Goal: Task Accomplishment & Management: Use online tool/utility

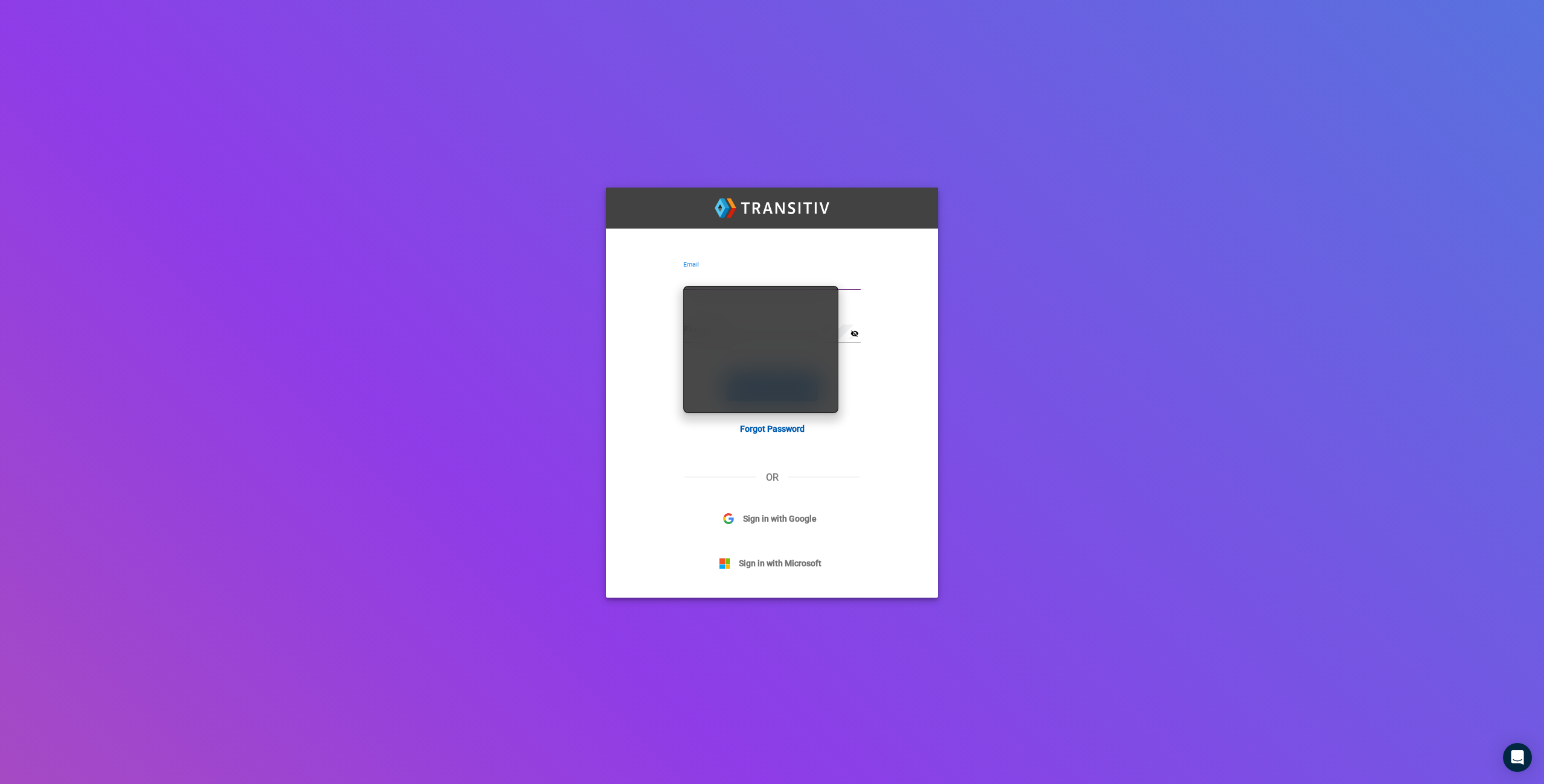
click at [559, 376] on div "Email Password visibility_off Sign In with Email Forgot Password OR Sign in wit…" at bounding box center [772, 392] width 1544 height 784
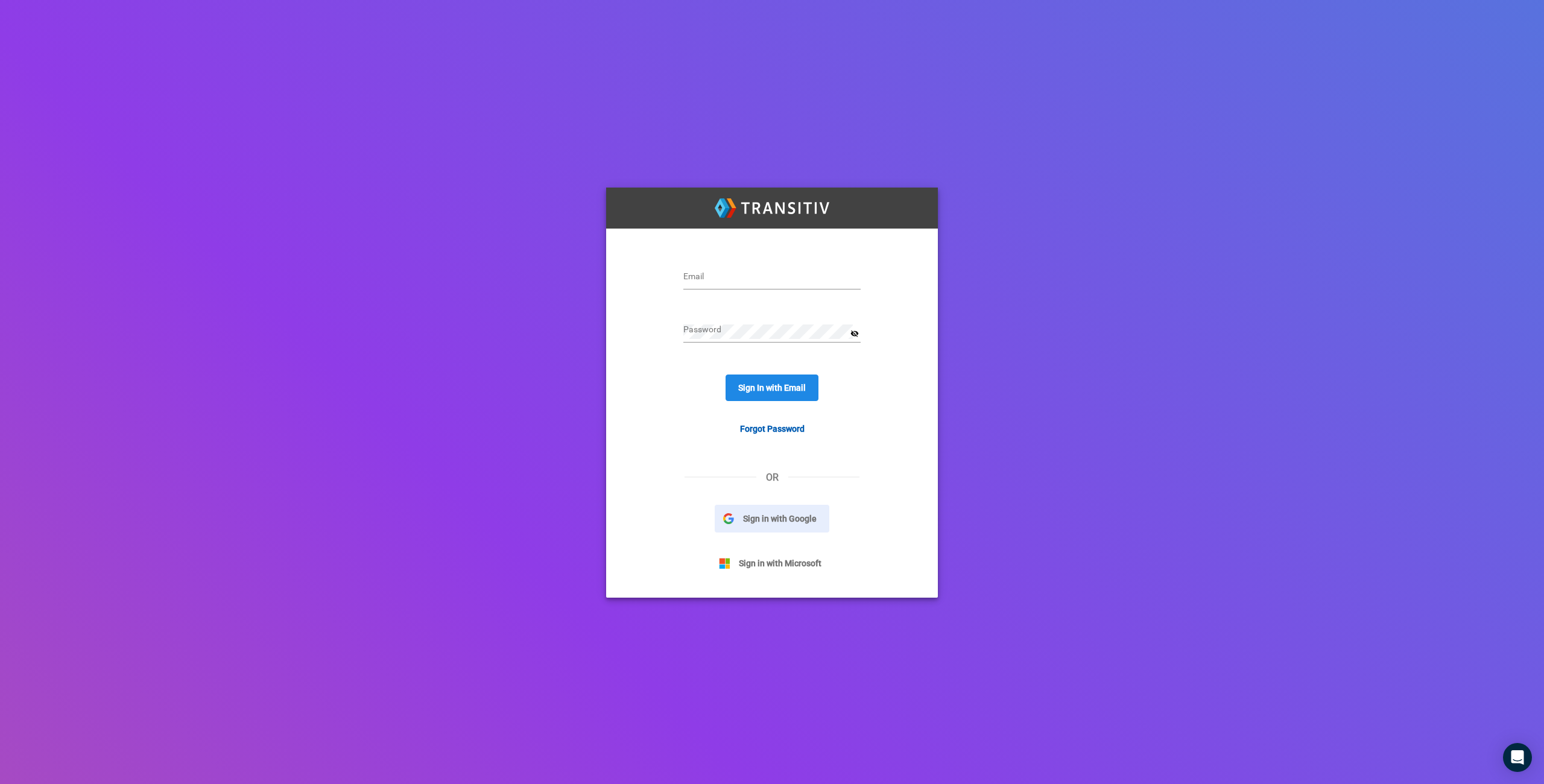
click at [764, 515] on span "Sign in with Google" at bounding box center [780, 519] width 92 height 14
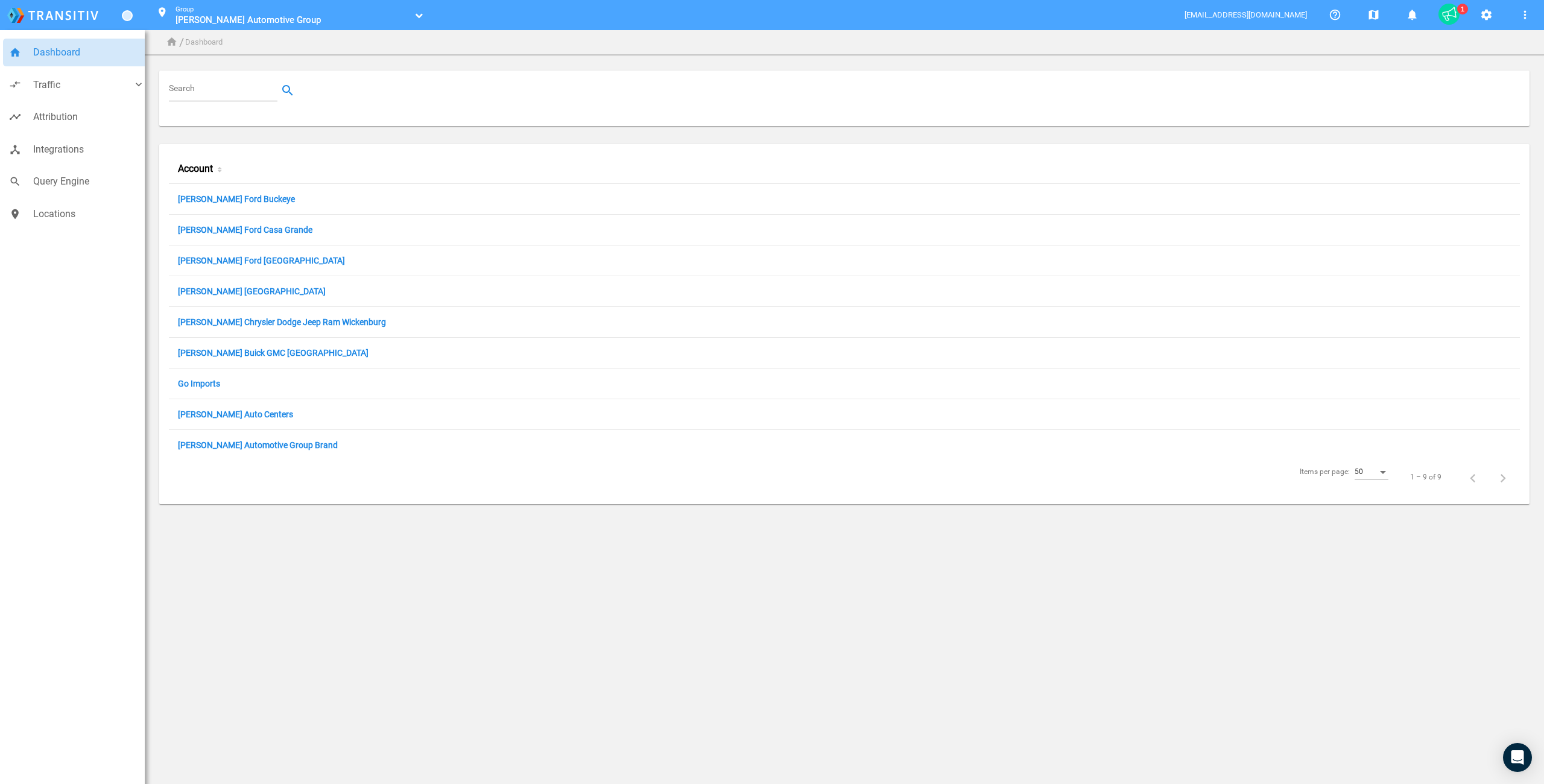
click at [541, 136] on div "Search" at bounding box center [844, 103] width 1379 height 74
click at [251, 137] on div "Search" at bounding box center [844, 103] width 1379 height 74
click at [228, 20] on span "Jones Automotive Group" at bounding box center [248, 19] width 145 height 11
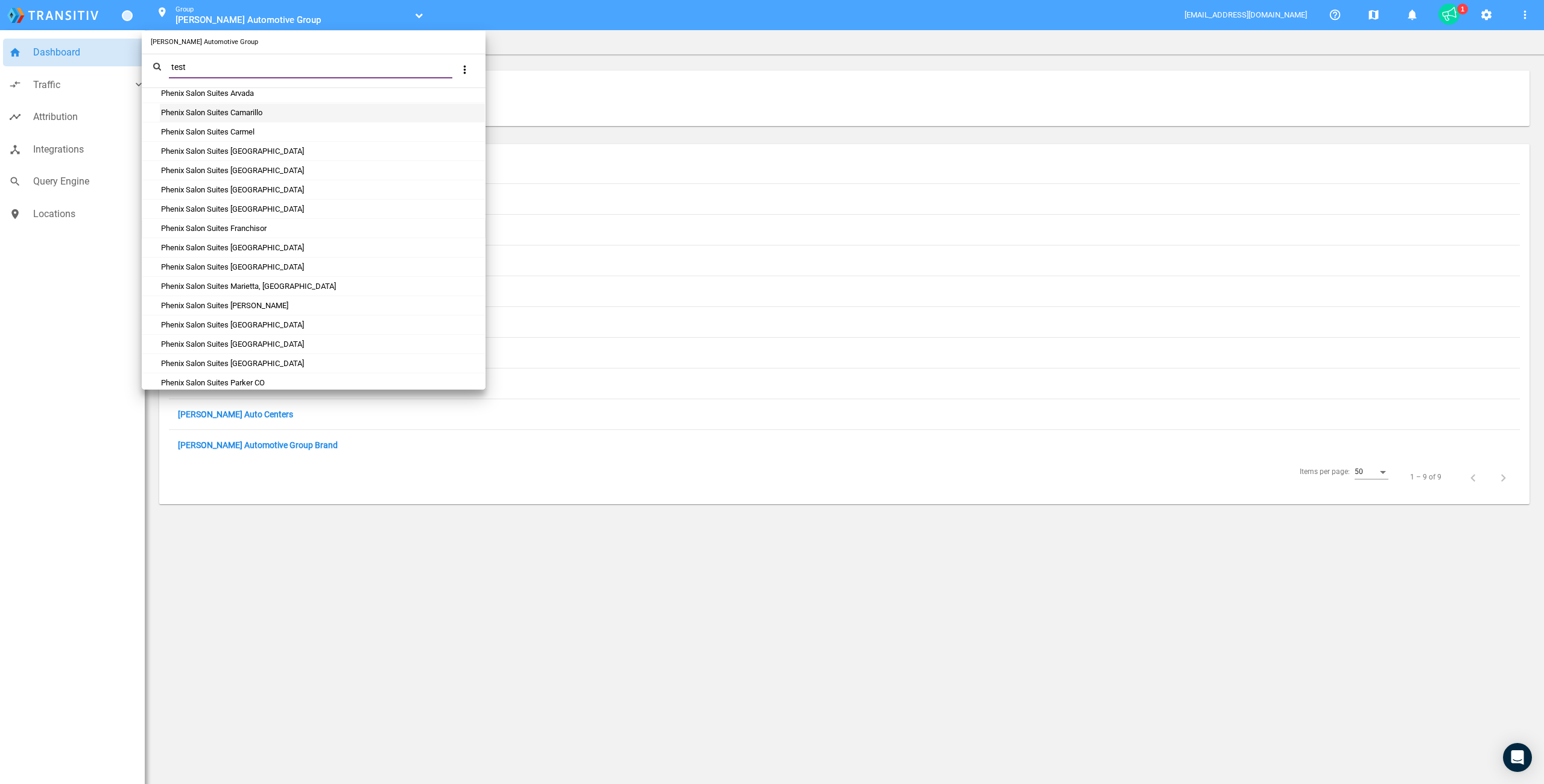
scroll to position [667, 0]
type input "test"
click at [165, 382] on link "Test" at bounding box center [167, 379] width 16 height 9
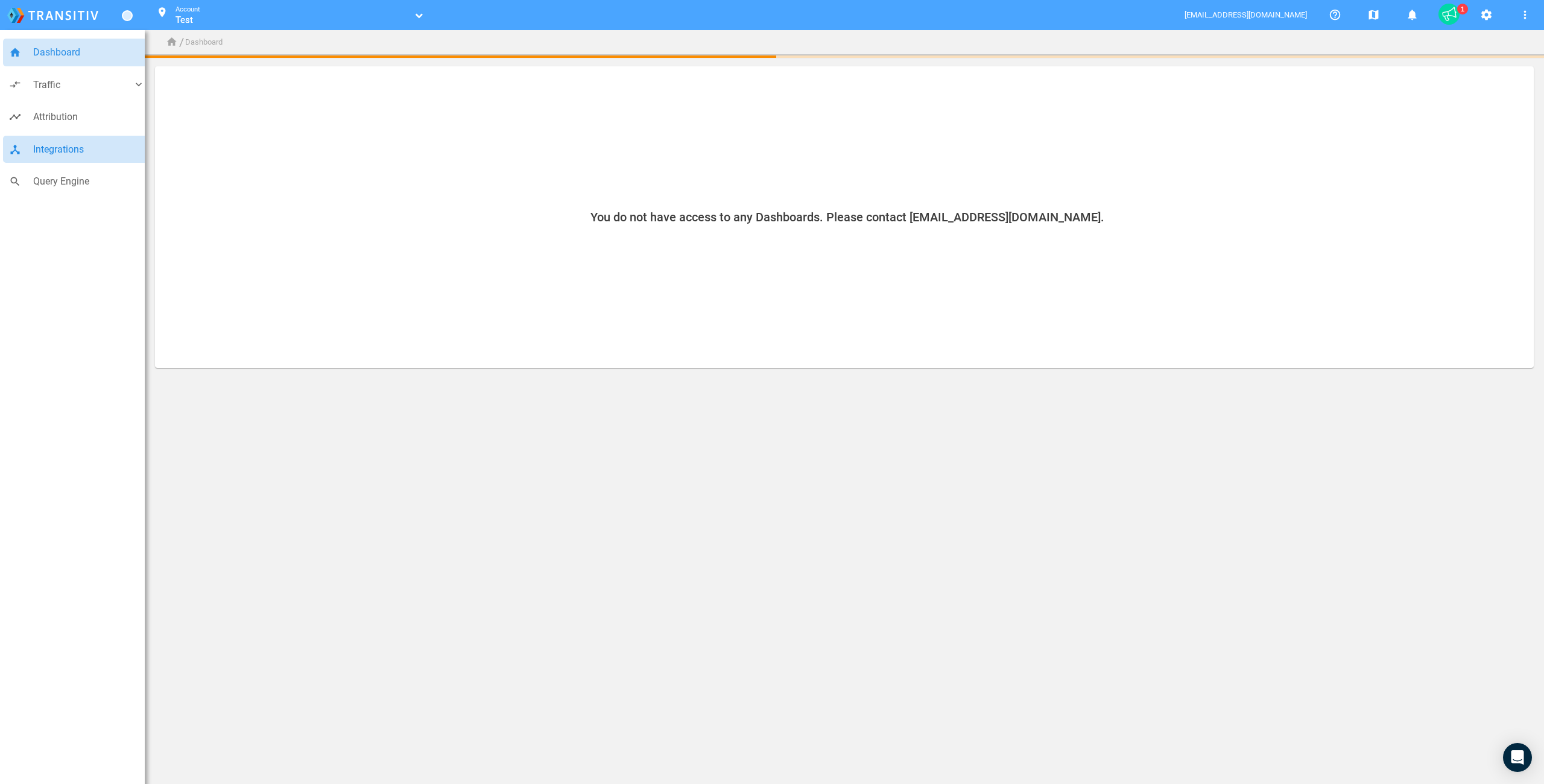
click at [64, 149] on span "Integrations" at bounding box center [89, 150] width 112 height 16
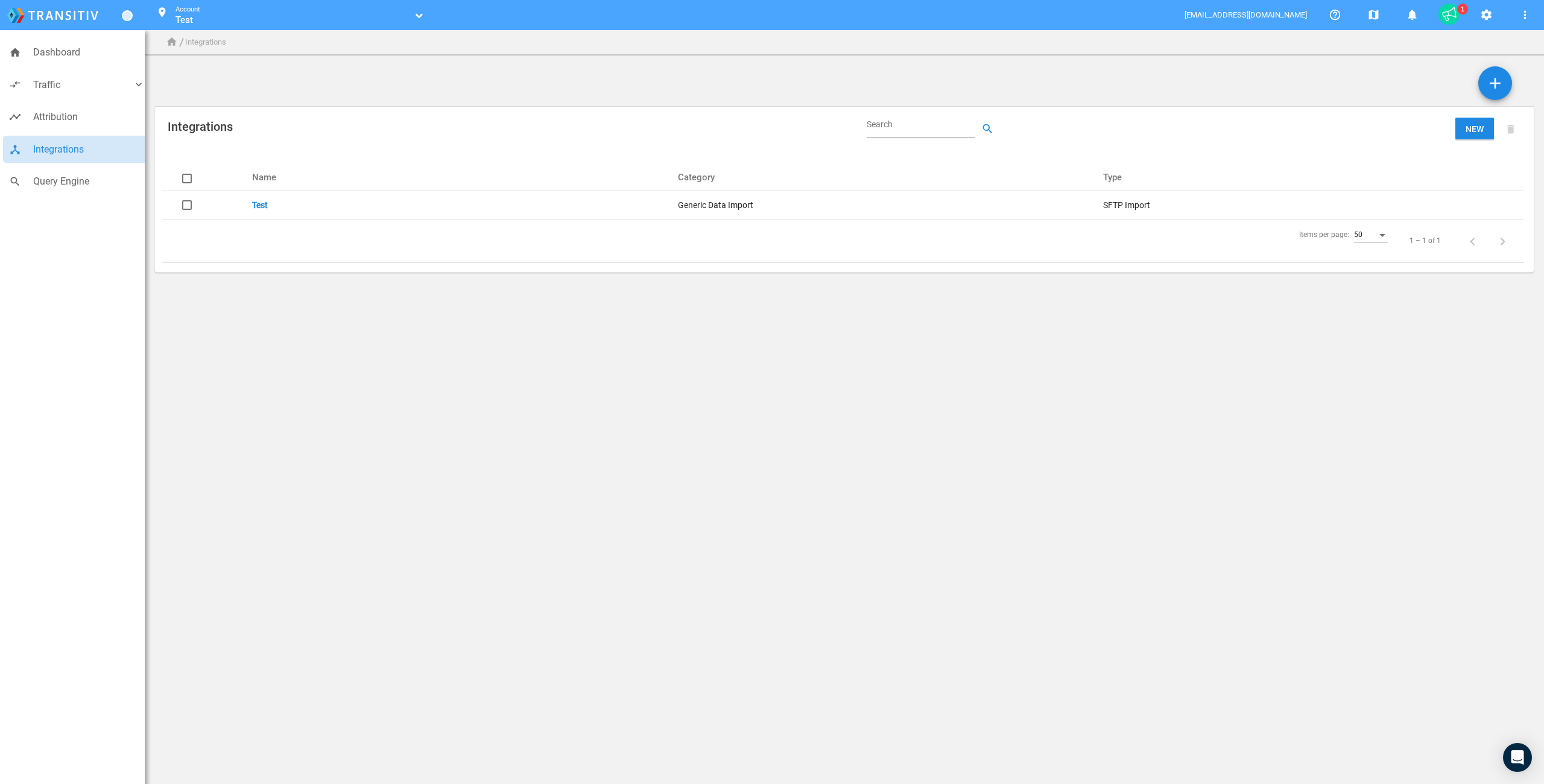
click at [259, 207] on link "Test" at bounding box center [260, 205] width 16 height 9
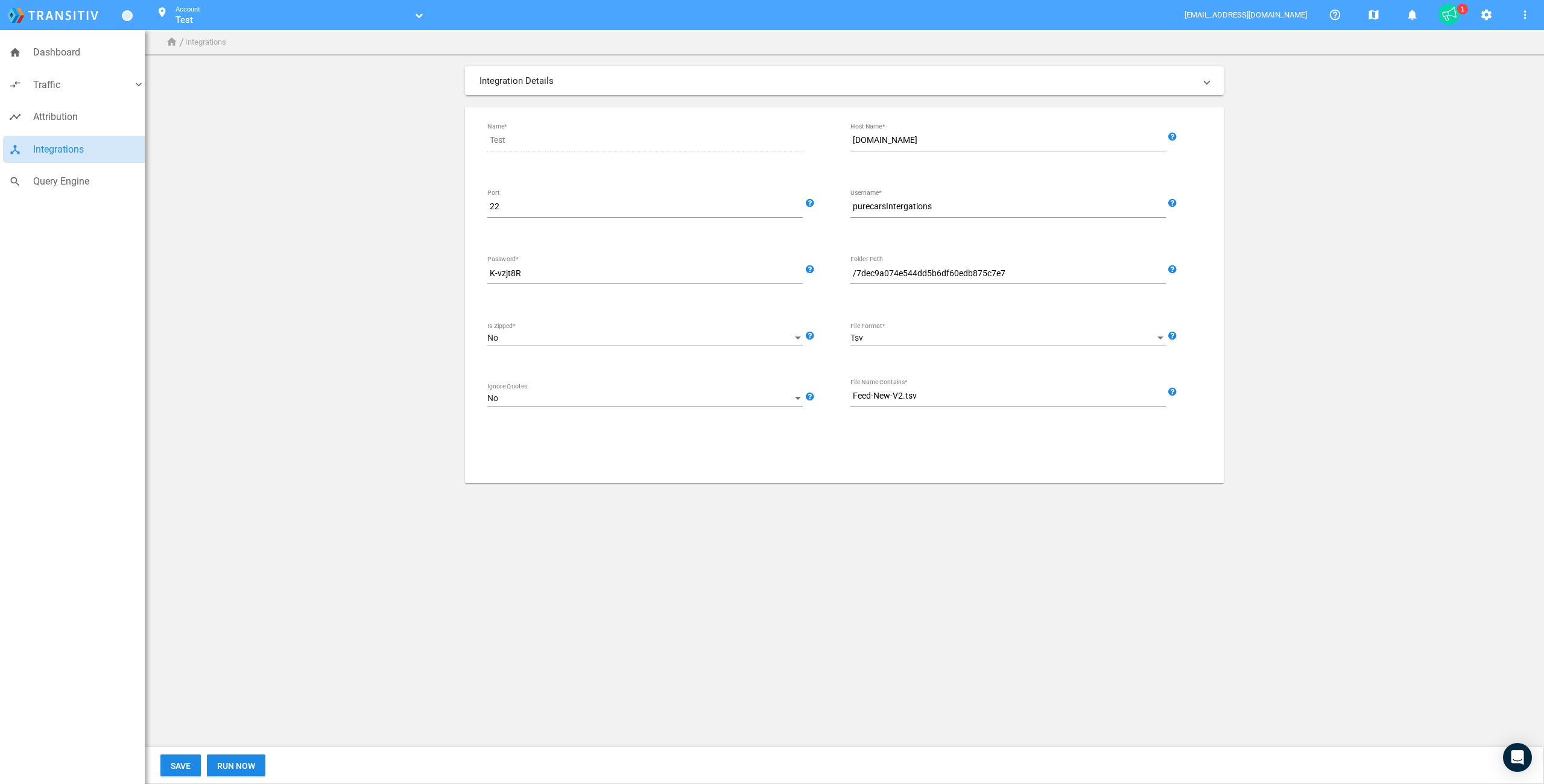
click at [358, 553] on body "home Dashboard compare_arrows Traffic keyboard_arrow_down speaker_notes Campaig…" at bounding box center [772, 392] width 1544 height 784
click at [319, 536] on body "home Dashboard compare_arrows Traffic keyboard_arrow_down speaker_notes Campaig…" at bounding box center [772, 392] width 1544 height 784
click at [240, 766] on span "Run Now" at bounding box center [235, 765] width 38 height 9
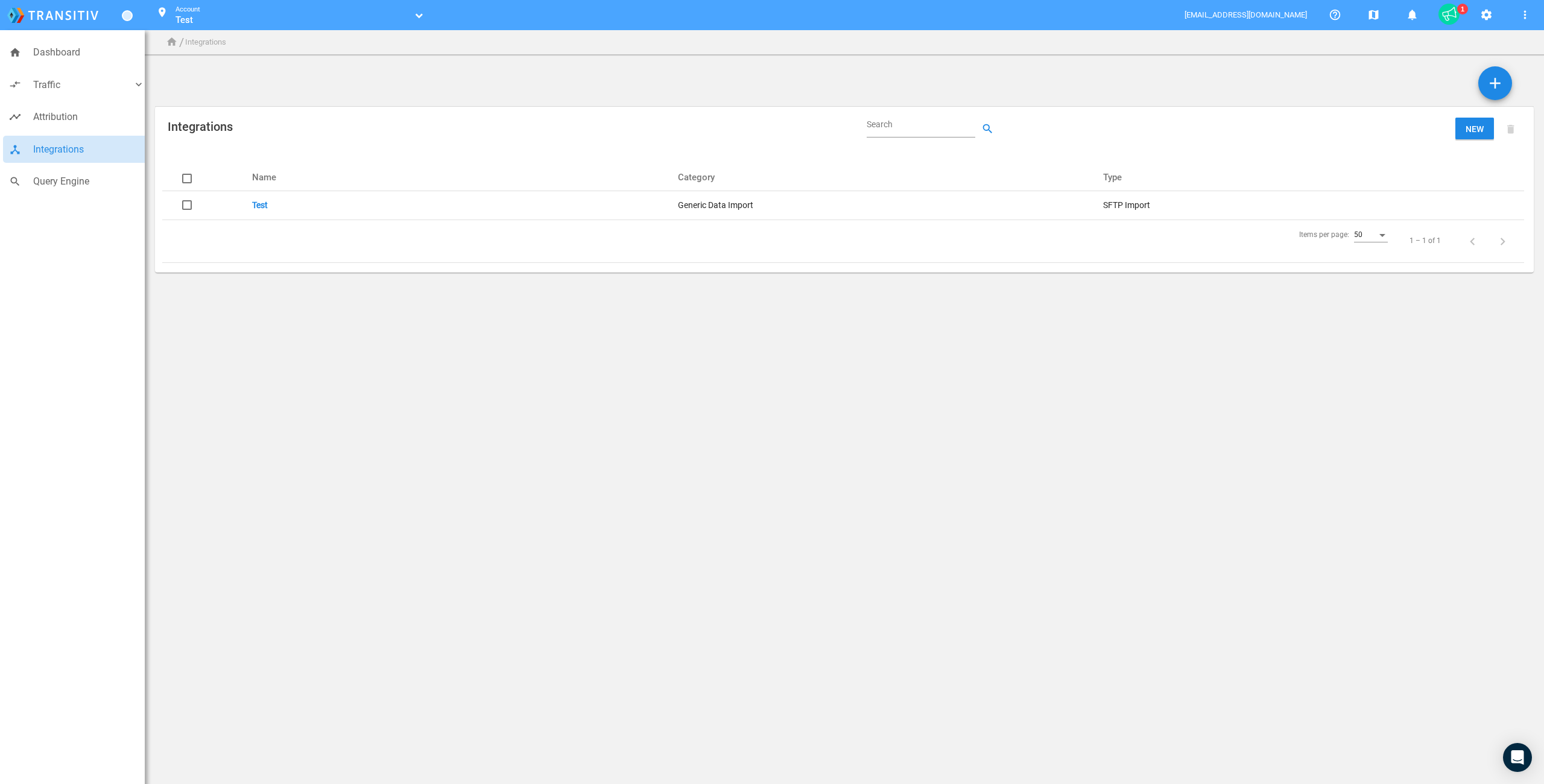
click at [251, 205] on td "Test" at bounding box center [460, 205] width 426 height 29
click at [260, 207] on link "Test" at bounding box center [260, 205] width 16 height 9
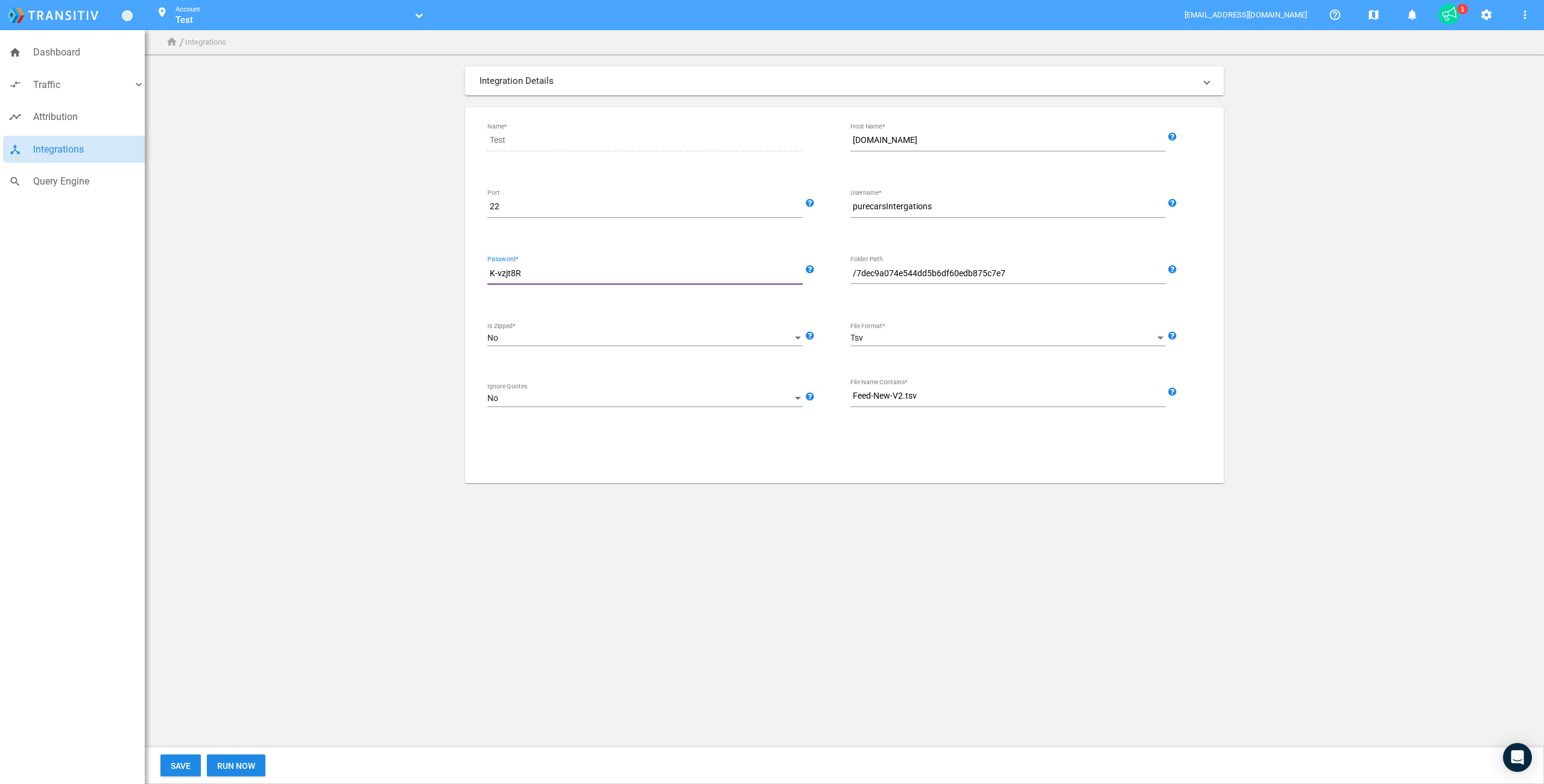
click at [502, 273] on input "K-vzjt8R" at bounding box center [648, 274] width 321 height 14
click at [390, 263] on app-integrations-form "Integration Details SFTP Import Generic Data Import Source Test Name* ftp.trans…" at bounding box center [844, 275] width 1379 height 416
click at [936, 208] on input "purecarsIntergations" at bounding box center [1010, 207] width 321 height 14
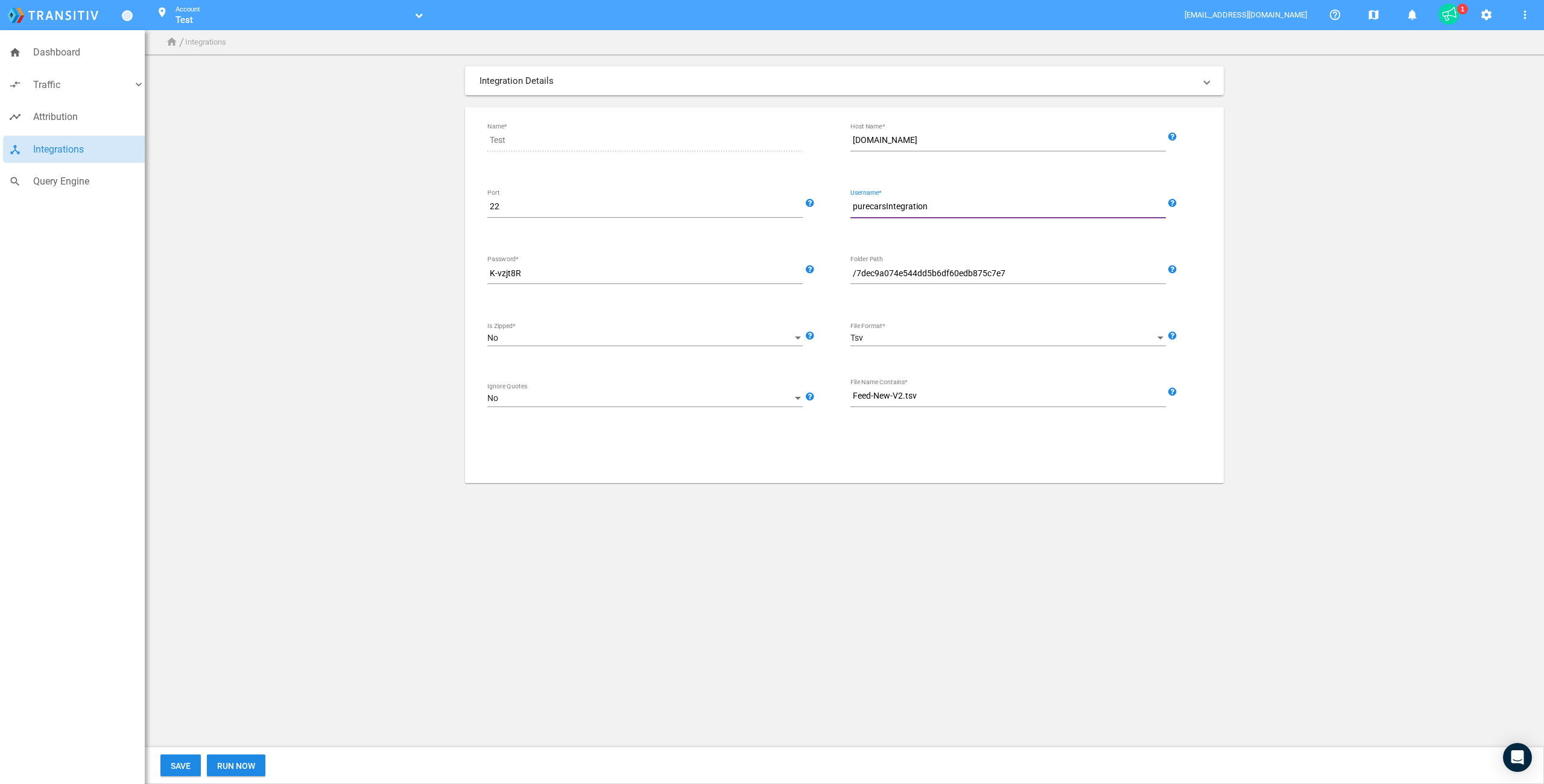
type input "purecarsIntegrations"
click at [946, 205] on input "purecarsIntegrations" at bounding box center [1010, 207] width 321 height 14
click at [391, 222] on app-integrations-form "Integration Details SFTP Import Generic Data Import Source Test Name* ftp.trans…" at bounding box center [844, 275] width 1379 height 416
click at [378, 481] on app-integrations-form "Integration Details SFTP Import Generic Data Import Source Test Name* ftp.trans…" at bounding box center [844, 275] width 1379 height 416
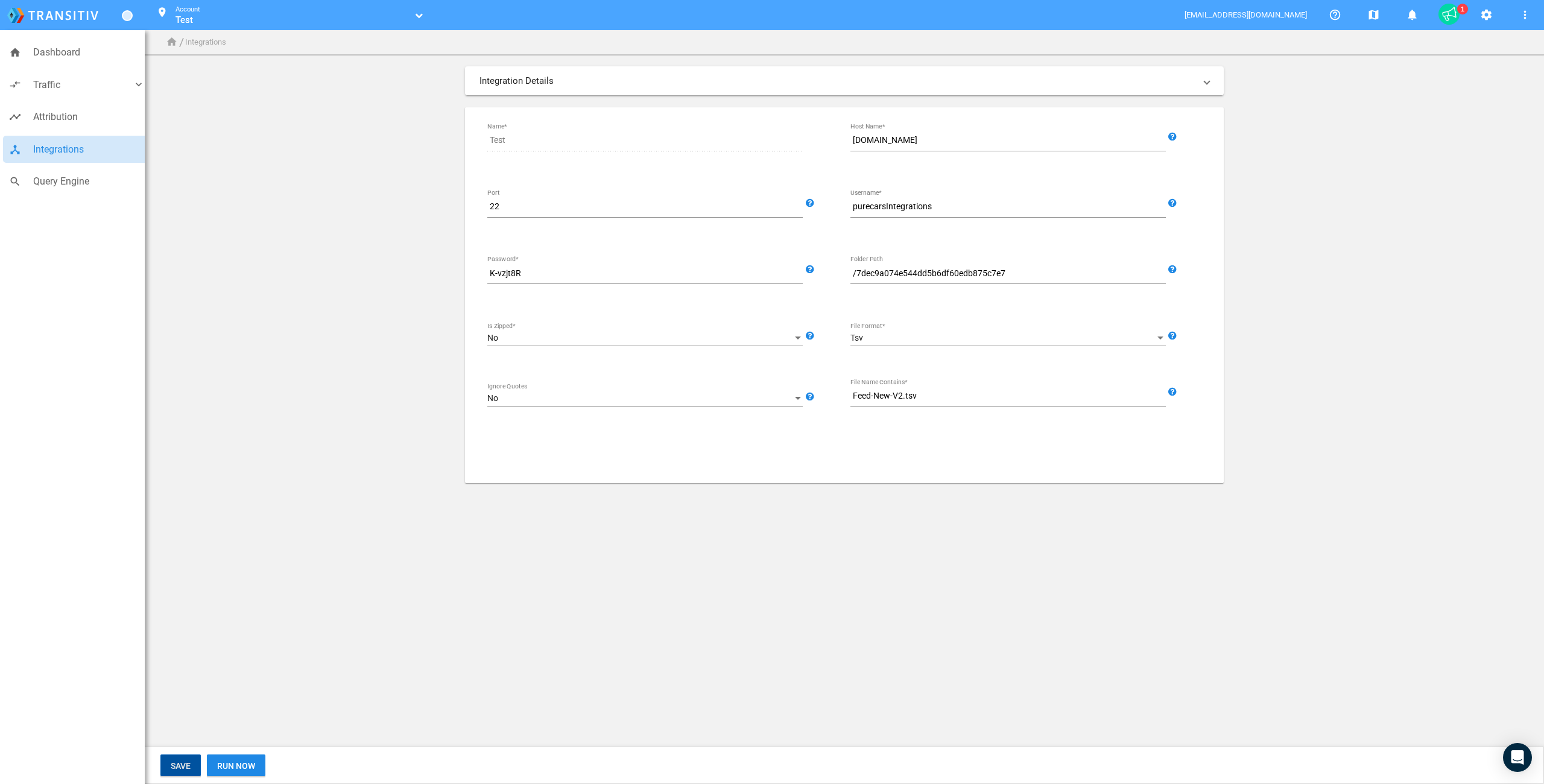
click at [165, 759] on button "Save" at bounding box center [180, 765] width 40 height 21
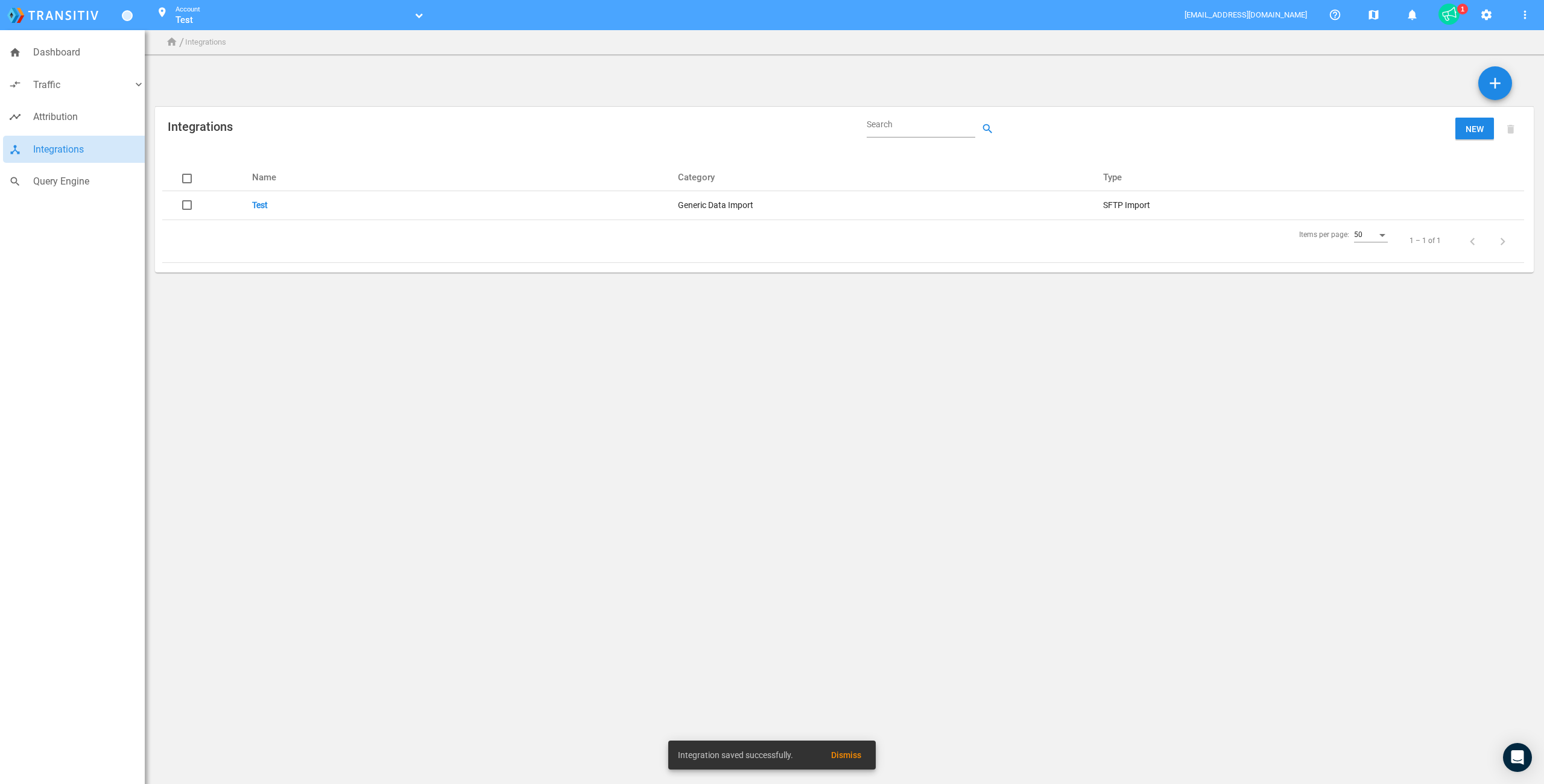
click at [259, 202] on link "Test" at bounding box center [260, 205] width 16 height 9
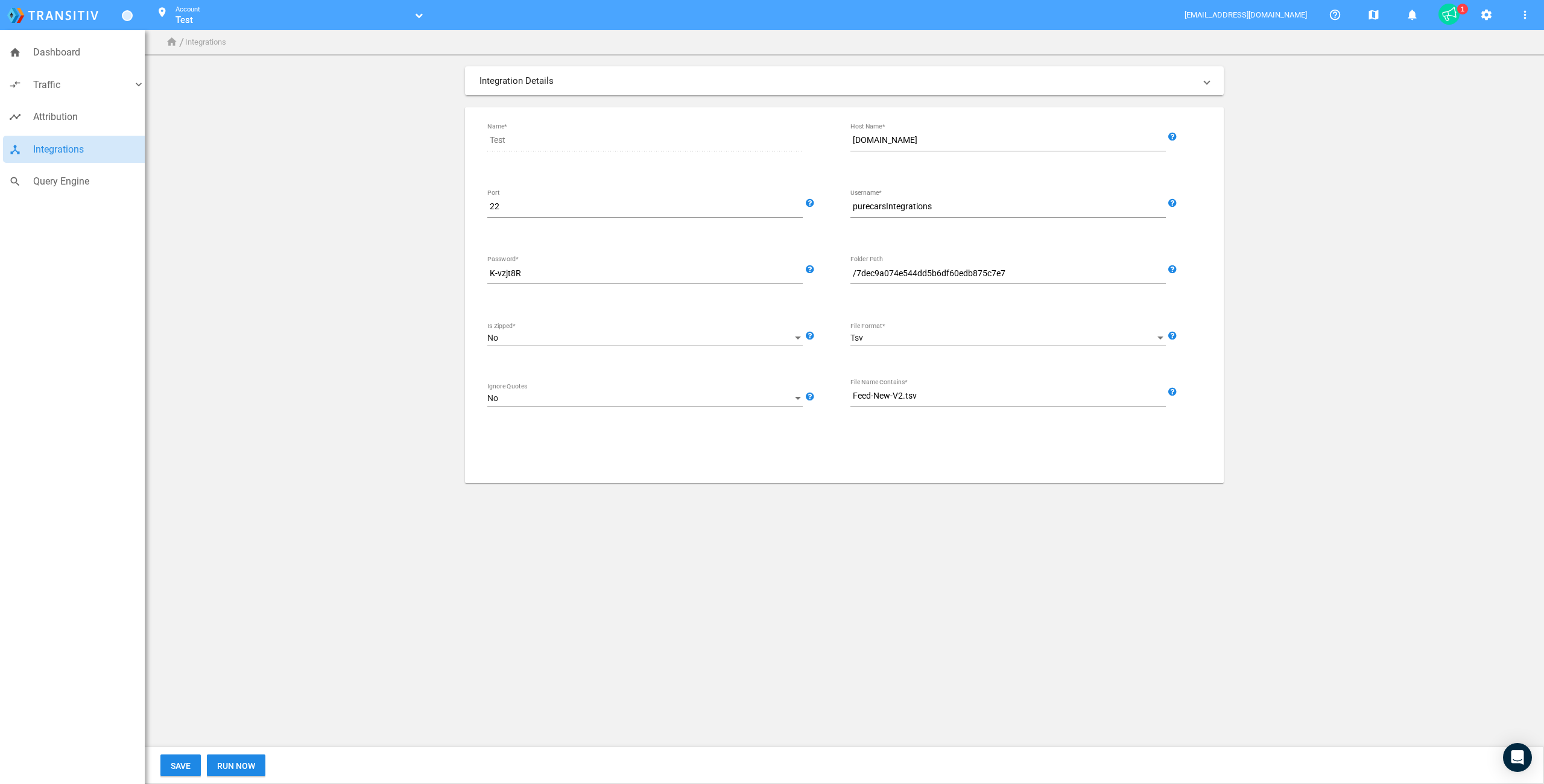
click at [346, 438] on app-integrations-form "Integration Details SFTP Import Generic Data Import Source Test Name* ftp.trans…" at bounding box center [844, 275] width 1379 height 416
click at [363, 587] on body "home Dashboard compare_arrows Traffic keyboard_arrow_down speaker_notes Campaig…" at bounding box center [772, 392] width 1544 height 784
click at [286, 616] on body "home Dashboard compare_arrows Traffic keyboard_arrow_down speaker_notes Campaig…" at bounding box center [772, 392] width 1544 height 784
click at [233, 765] on span "Run Now" at bounding box center [235, 765] width 38 height 9
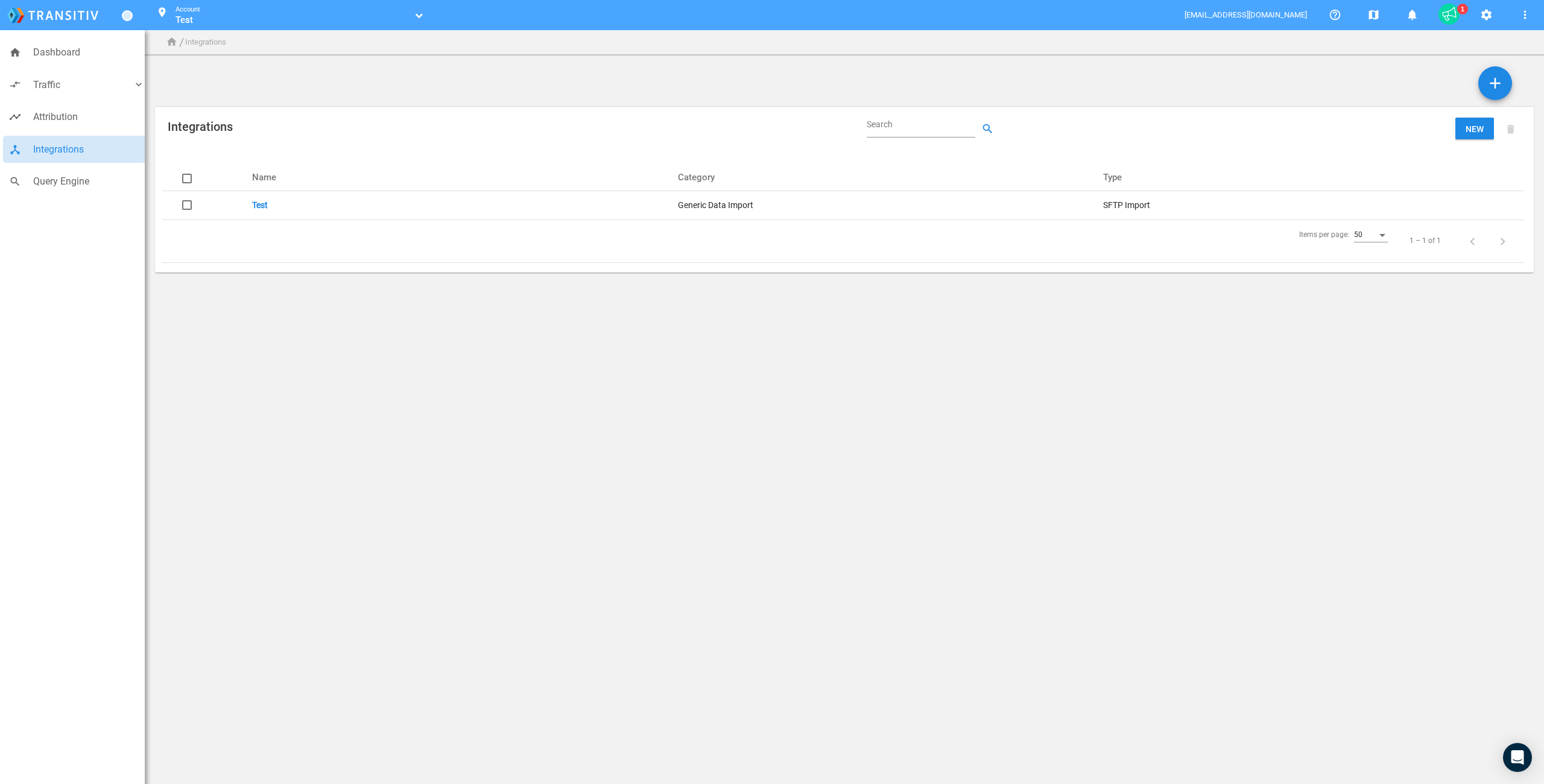
click at [534, 408] on body "home Dashboard compare_arrows Traffic keyboard_arrow_down speaker_notes Campaig…" at bounding box center [772, 392] width 1544 height 784
click at [258, 201] on link "Test" at bounding box center [260, 205] width 16 height 9
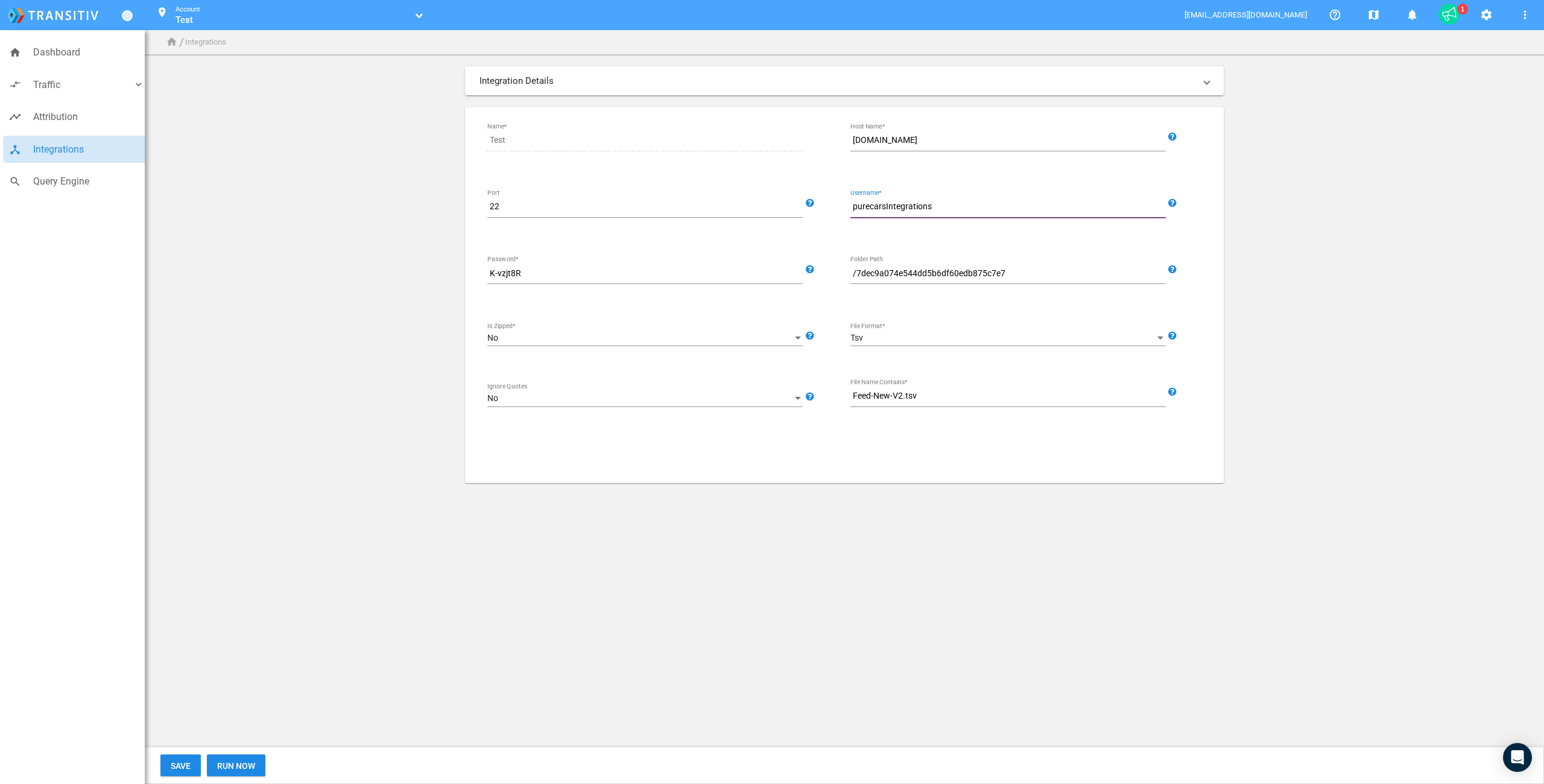
click at [902, 207] on input "purecarsIntegrations" at bounding box center [1010, 207] width 321 height 14
click at [504, 275] on input "K-vzjt8R" at bounding box center [648, 274] width 321 height 14
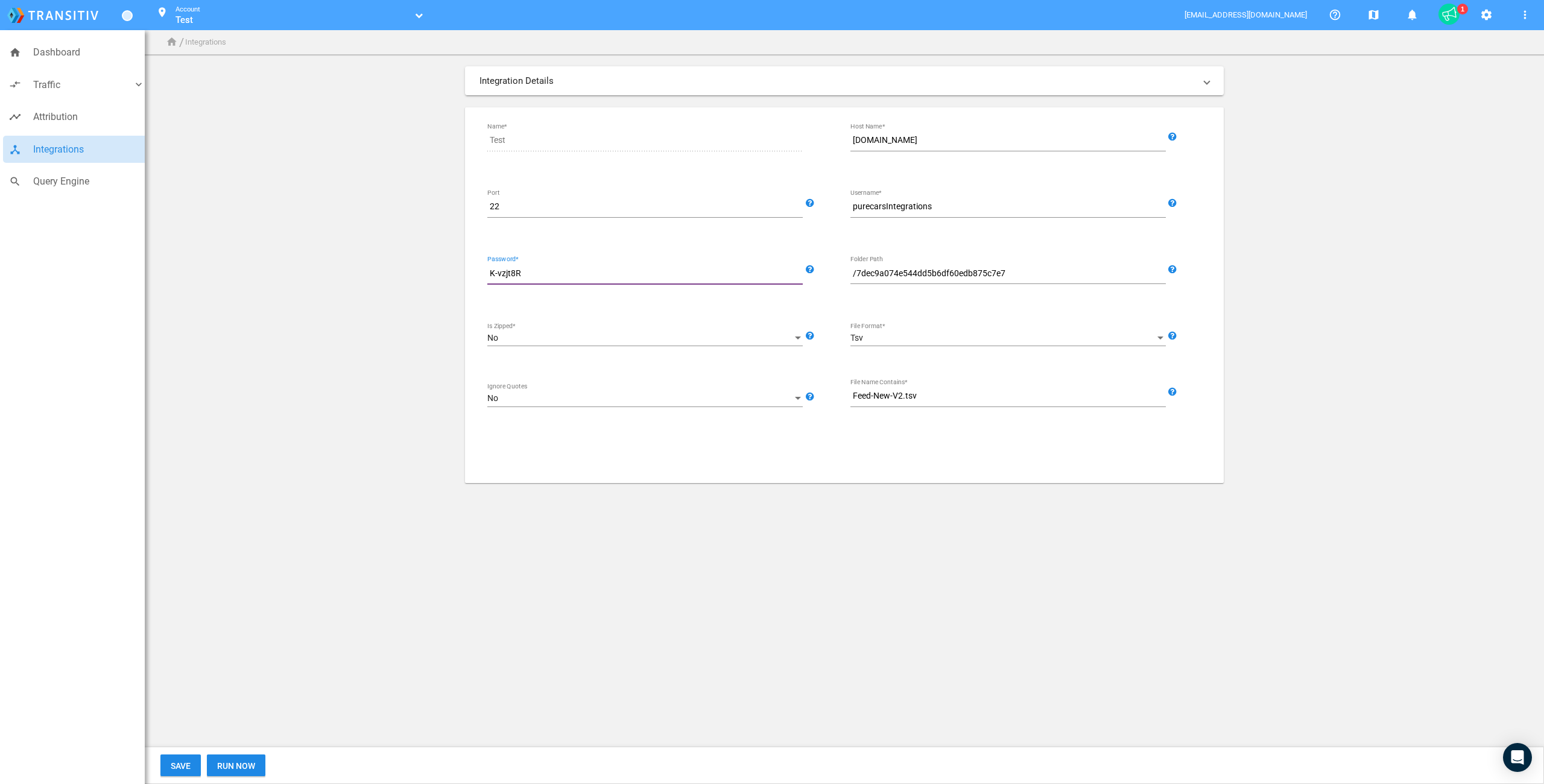
click at [504, 275] on input "K-vzjt8R" at bounding box center [648, 274] width 321 height 14
drag, startPoint x: 381, startPoint y: 252, endPoint x: 362, endPoint y: 237, distance: 24.2
click at [381, 251] on app-integrations-form "Integration Details SFTP Import Generic Data Import Source Test Name* ftp.trans…" at bounding box center [844, 275] width 1379 height 416
click at [34, 184] on span "Query Engine" at bounding box center [89, 182] width 112 height 16
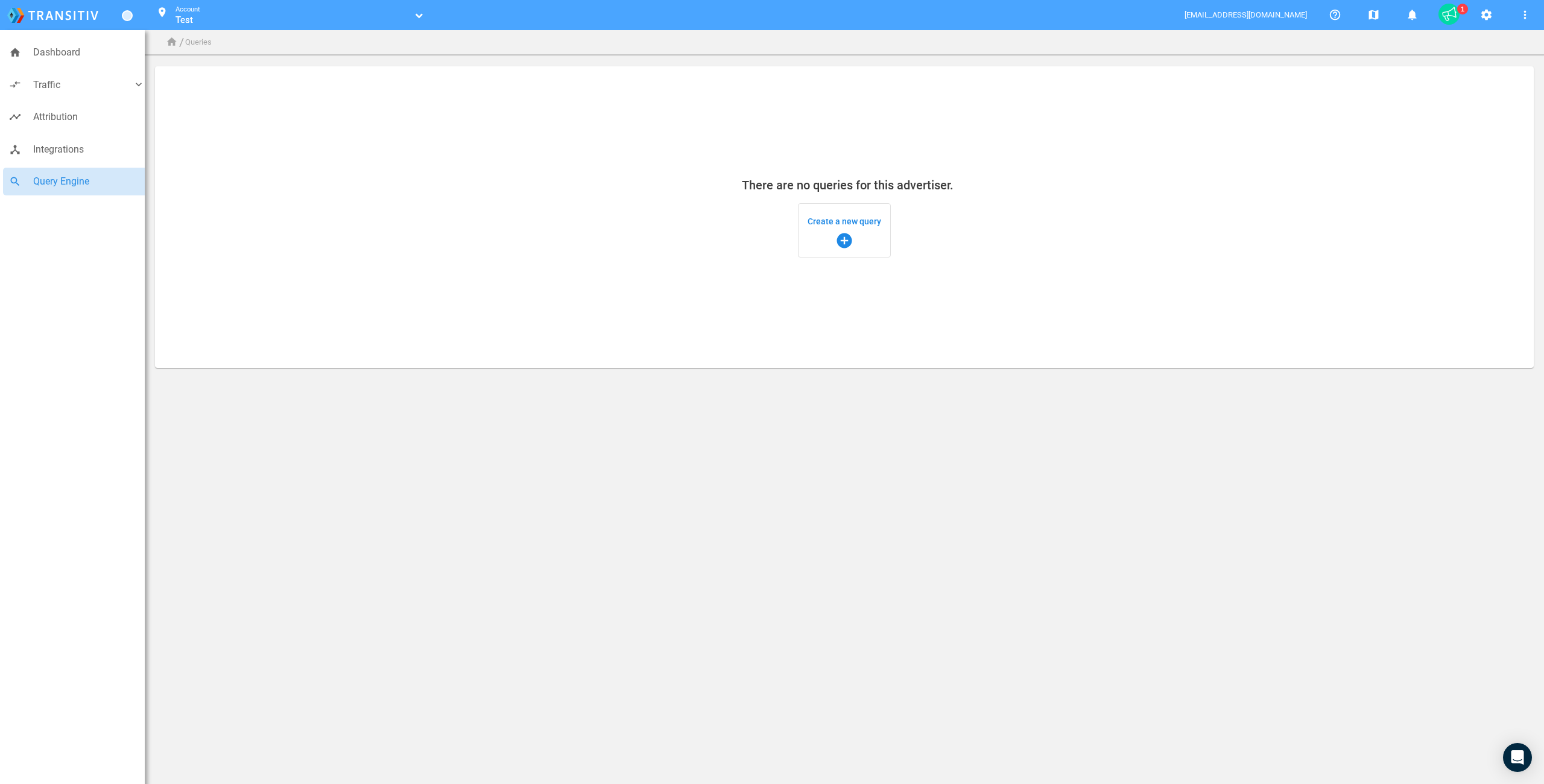
click at [586, 222] on mat-card "There are no queries for this advertiser. Create a new query add_circle" at bounding box center [844, 217] width 1379 height 301
click at [852, 220] on span "Create a new query add_circle" at bounding box center [844, 230] width 74 height 39
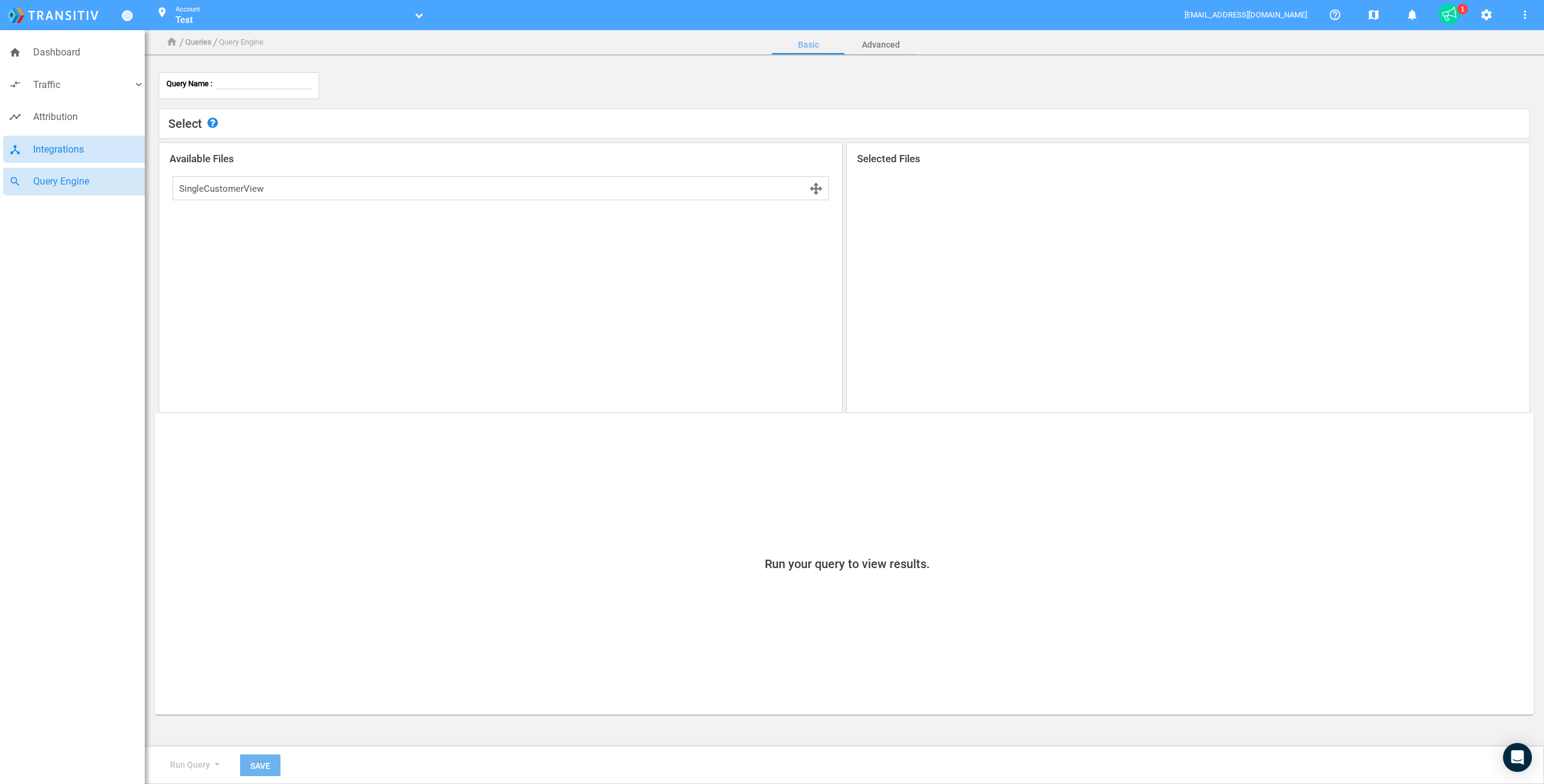
click at [74, 145] on span "Integrations" at bounding box center [89, 150] width 112 height 16
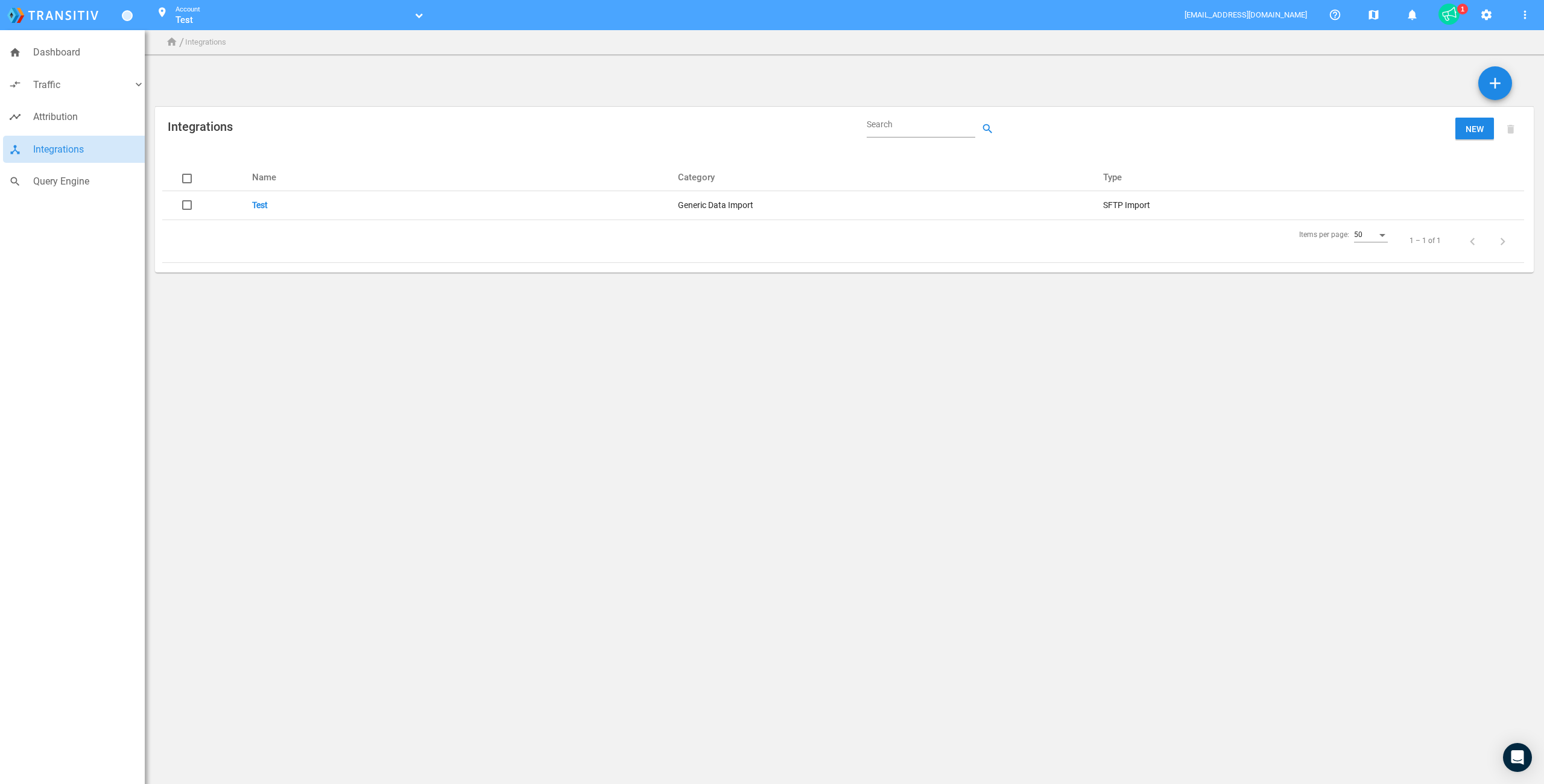
click at [262, 202] on link "Test" at bounding box center [260, 205] width 16 height 9
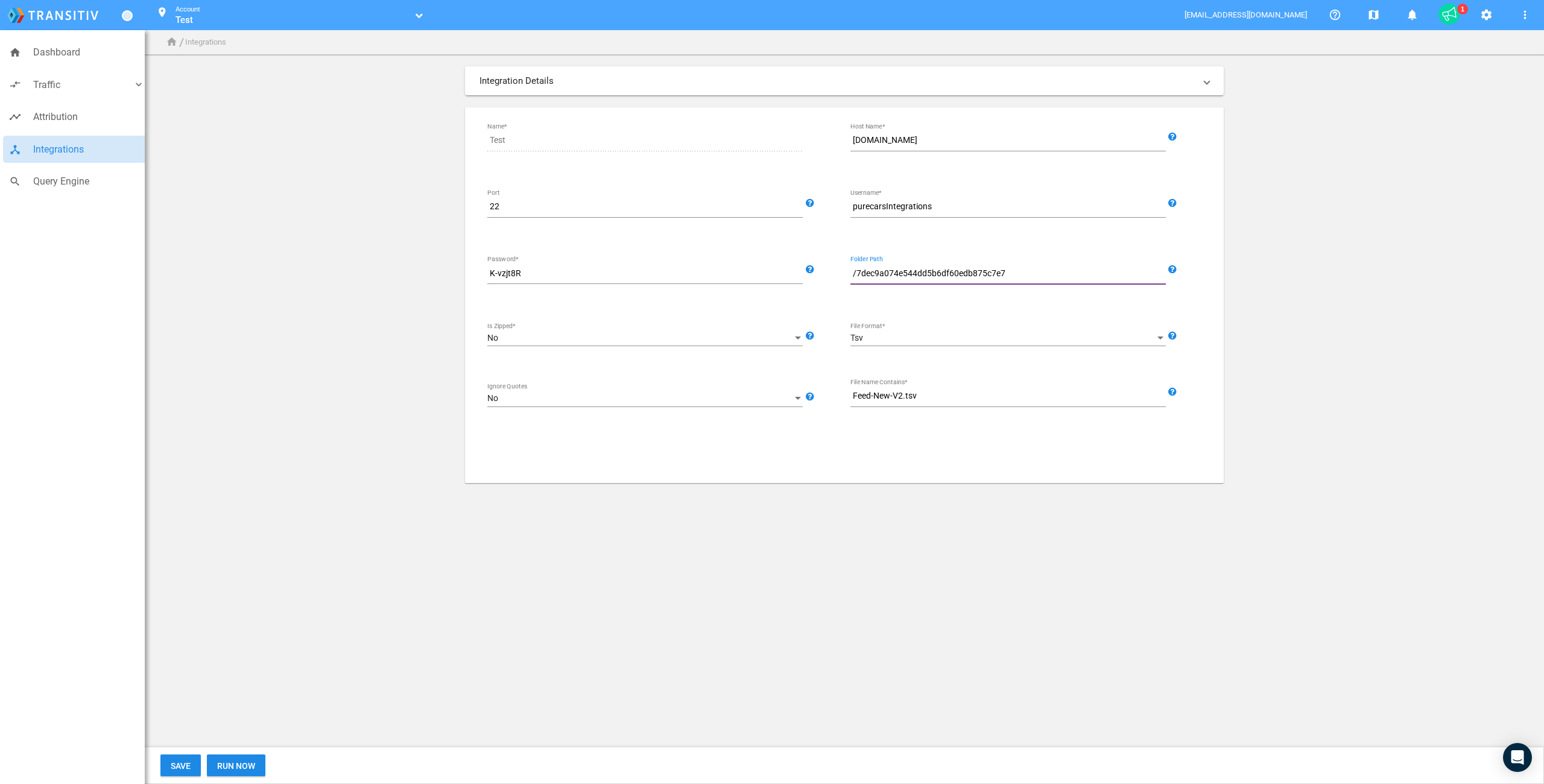
click at [909, 275] on input "/7dec9a074e544dd5b6df60edb875c7e7" at bounding box center [1010, 274] width 321 height 14
drag, startPoint x: 342, startPoint y: 162, endPoint x: 260, endPoint y: 160, distance: 82.0
click at [342, 162] on app-integrations-form "Integration Details SFTP Import Generic Data Import Source Test Name* ftp.trans…" at bounding box center [844, 275] width 1379 height 416
click at [36, 50] on span "Dashboard" at bounding box center [89, 52] width 112 height 16
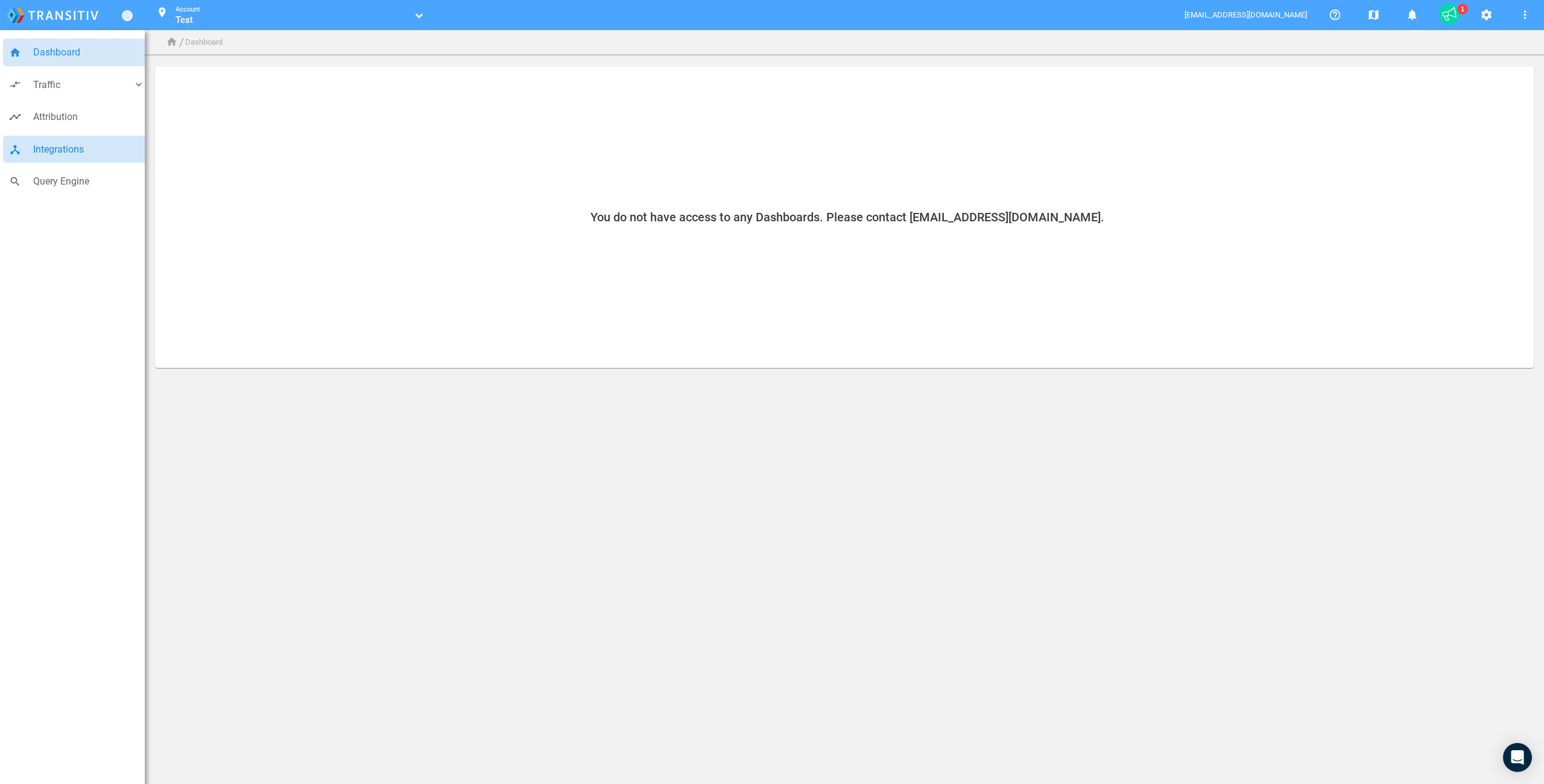
click at [69, 150] on span "Integrations" at bounding box center [89, 150] width 112 height 16
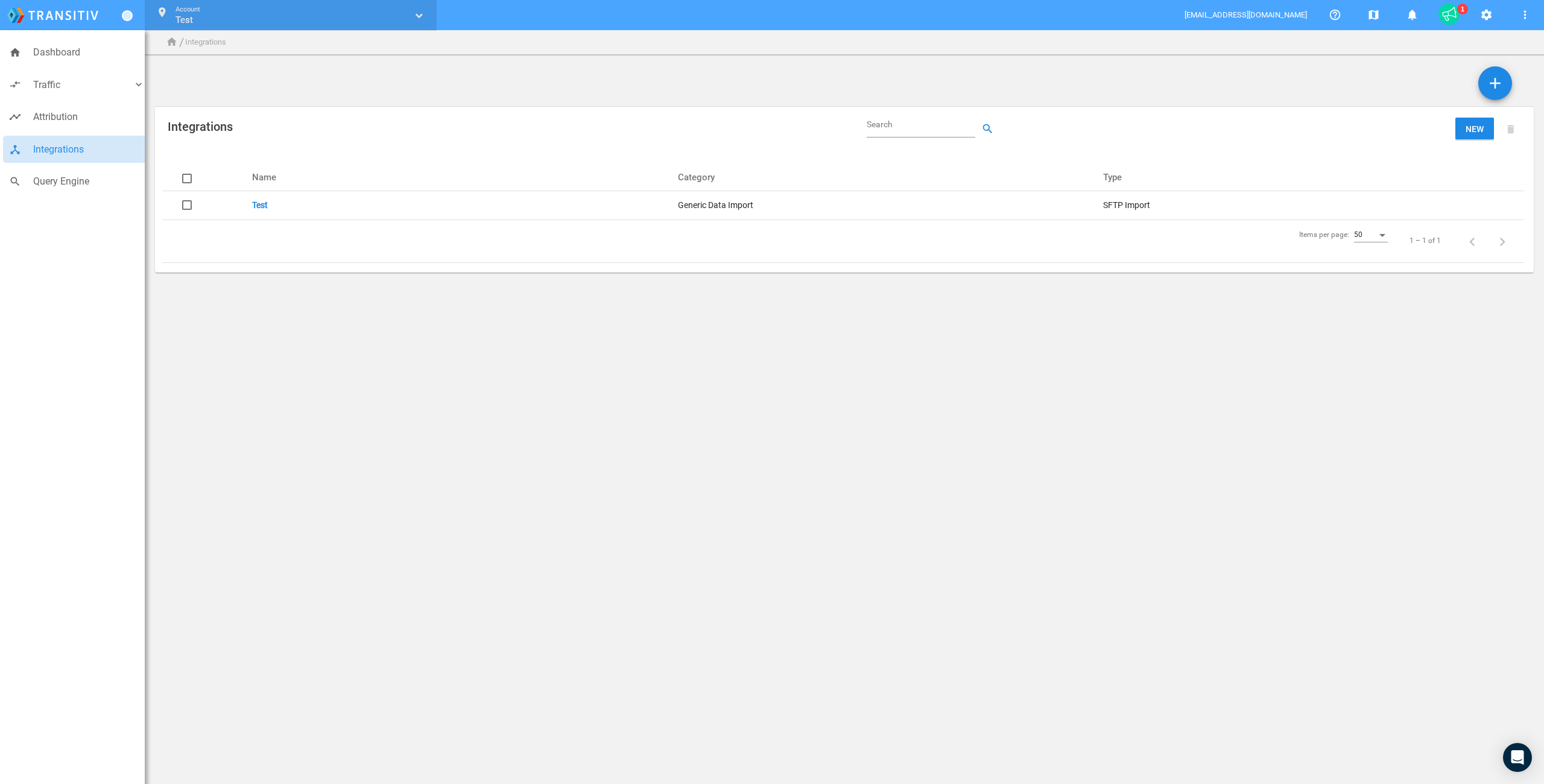
click at [205, 18] on link "Test" at bounding box center [292, 19] width 233 height 12
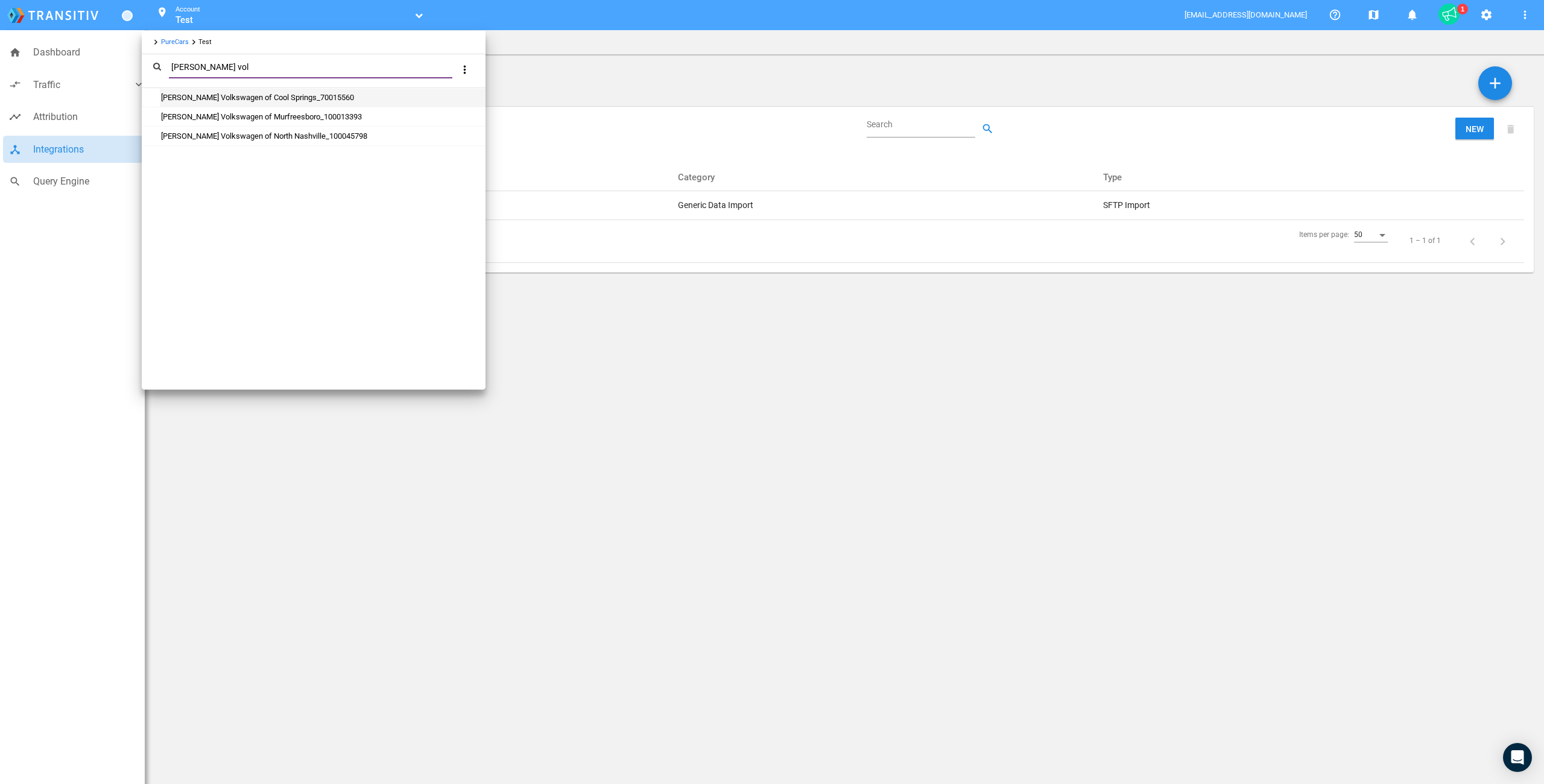
type input "[PERSON_NAME] vol"
click at [240, 103] on div "[PERSON_NAME] Volkswagen of Cool Springs_70015560" at bounding box center [322, 97] width 325 height 18
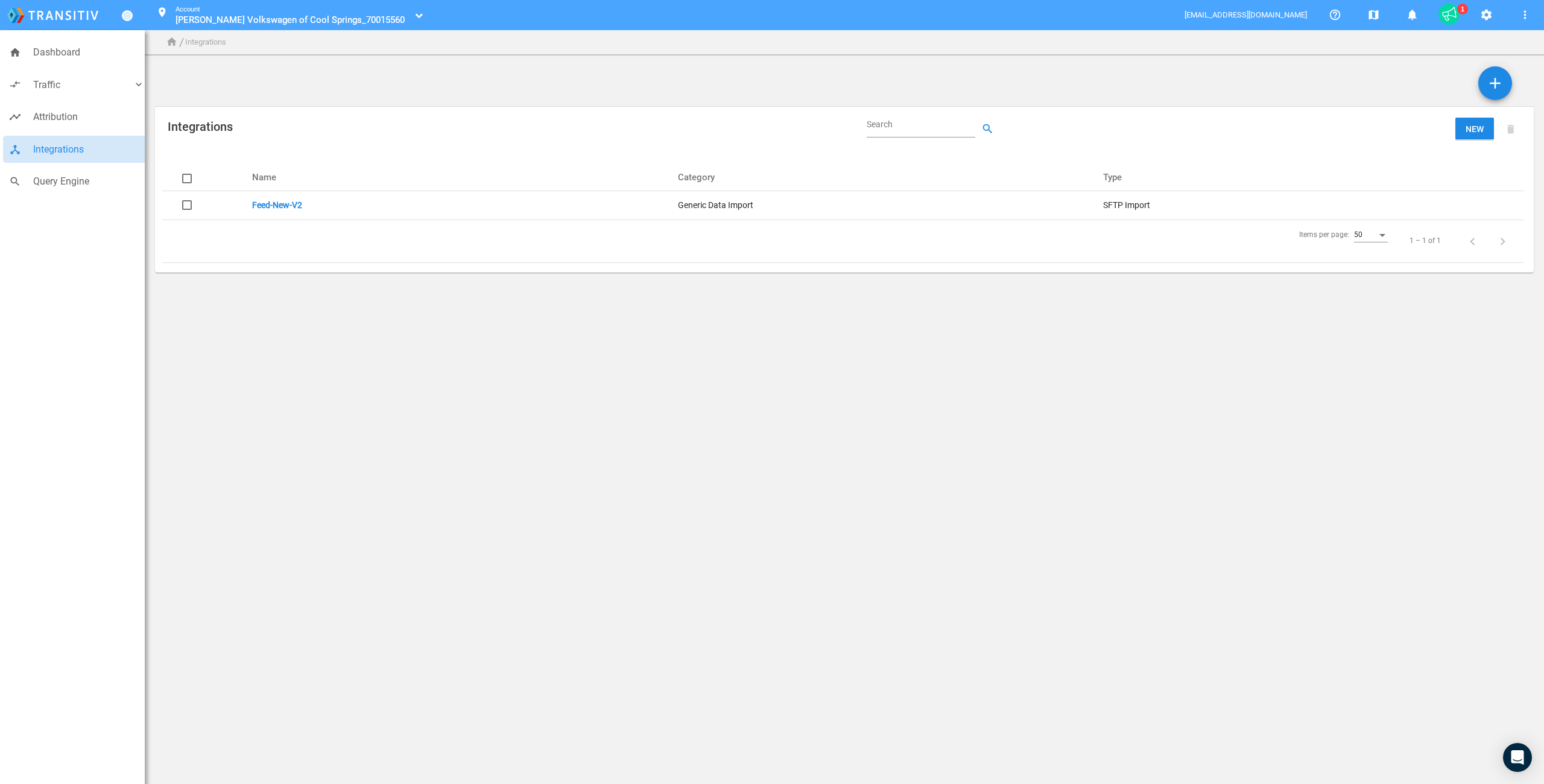
click at [517, 124] on div "Integrations Search search New delete_main" at bounding box center [844, 137] width 1359 height 40
click at [269, 202] on link "Feed-New-V2" at bounding box center [277, 205] width 50 height 9
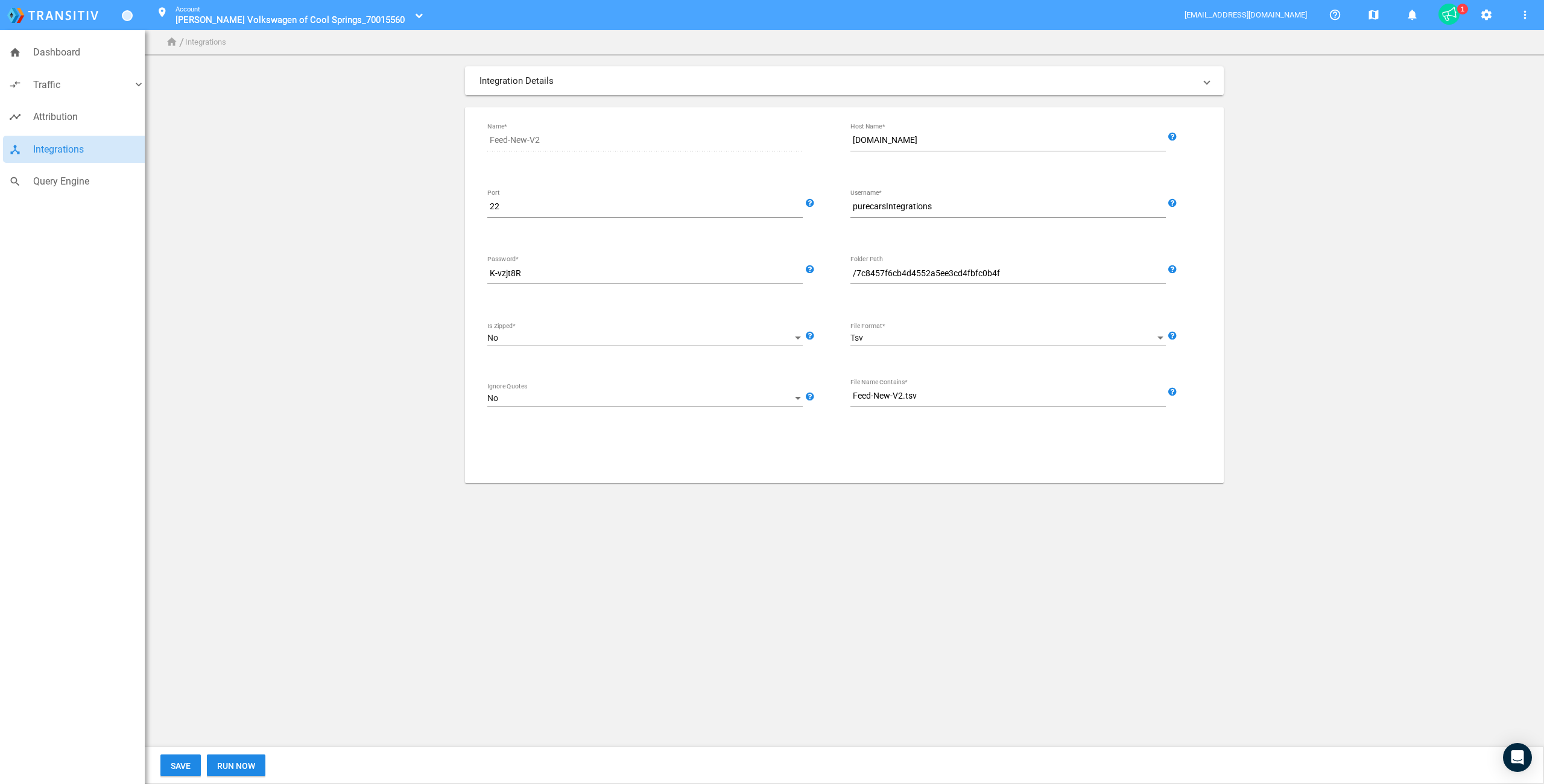
click at [914, 210] on input "purecarsIntegrations" at bounding box center [1010, 207] width 321 height 14
click at [324, 236] on app-integrations-form "Integration Details SFTP Import Generic Data Import Source Feed-New-V2 Name* [D…" at bounding box center [844, 275] width 1379 height 416
click at [343, 260] on app-integrations-form "Integration Details SFTP Import Generic Data Import Source Feed-New-V2 Name* [D…" at bounding box center [844, 275] width 1379 height 416
click at [58, 185] on span "Query Engine" at bounding box center [89, 182] width 112 height 16
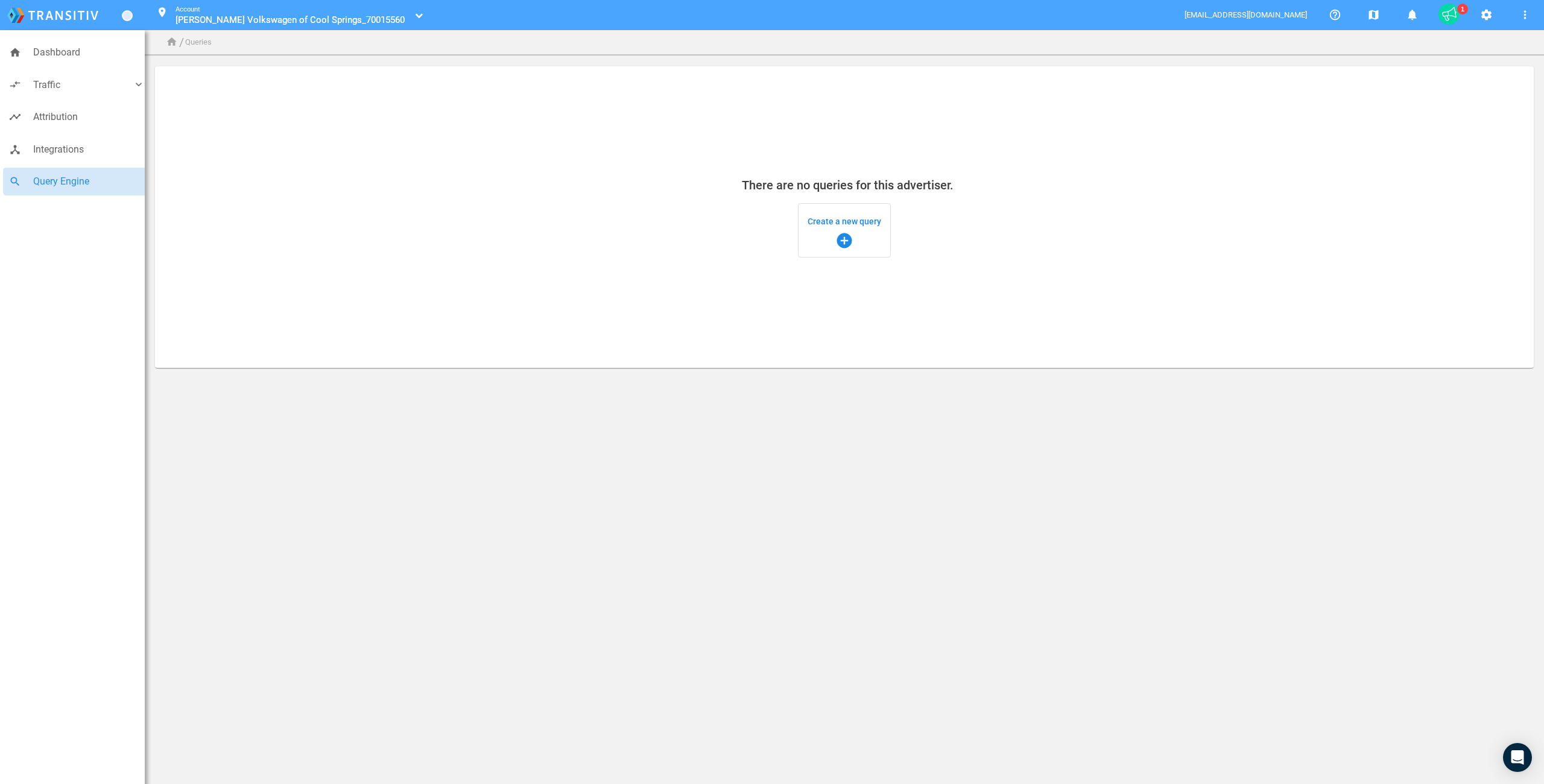
click at [703, 258] on mat-card "There are no queries for this advertiser. Create a new query add_circle" at bounding box center [844, 217] width 1379 height 301
click at [854, 216] on span "Create a new query add_circle" at bounding box center [844, 230] width 74 height 39
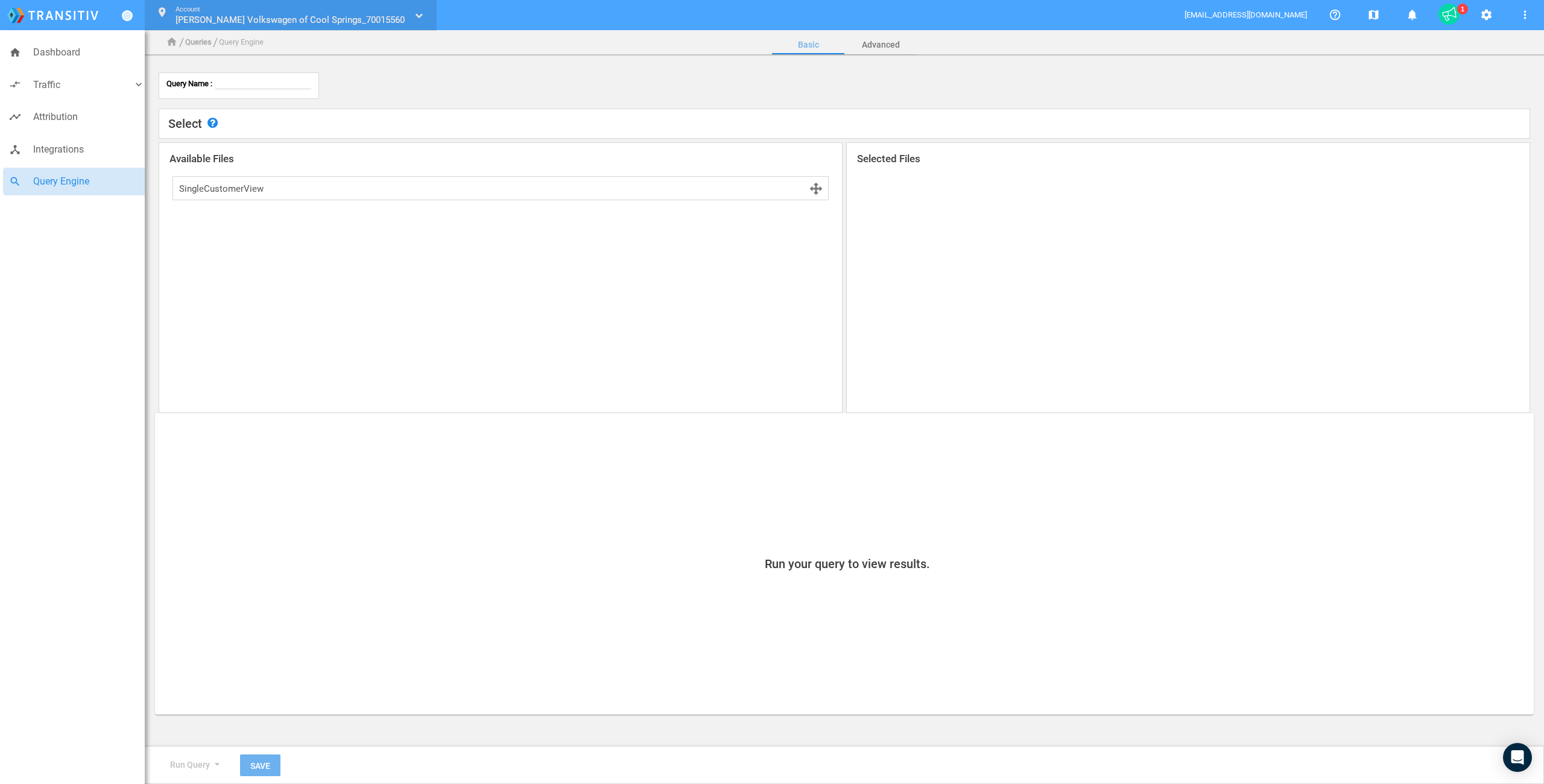
click at [228, 15] on span "[PERSON_NAME] Volkswagen of Cool Springs_70015560" at bounding box center [290, 19] width 229 height 11
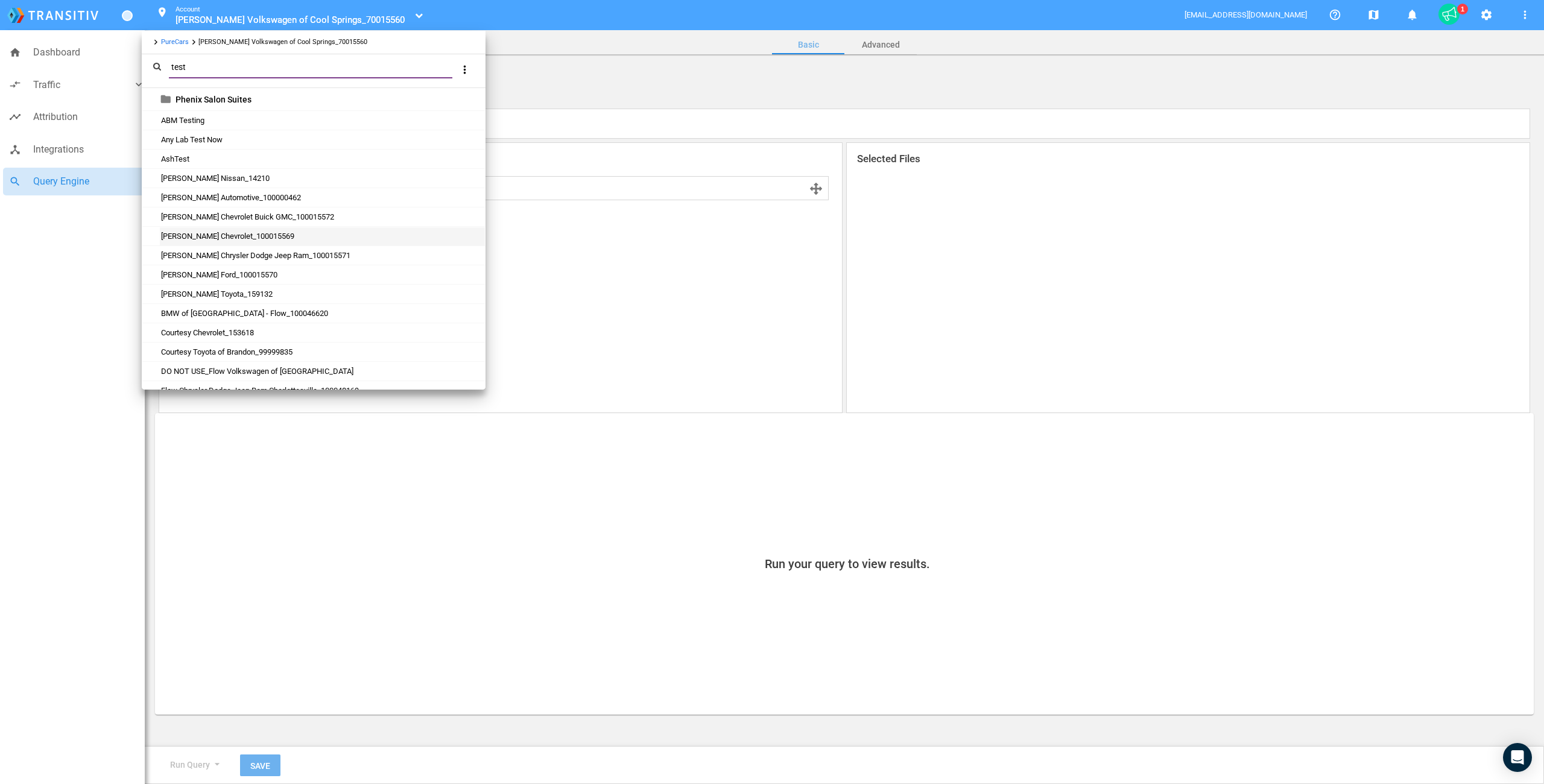
scroll to position [667, 0]
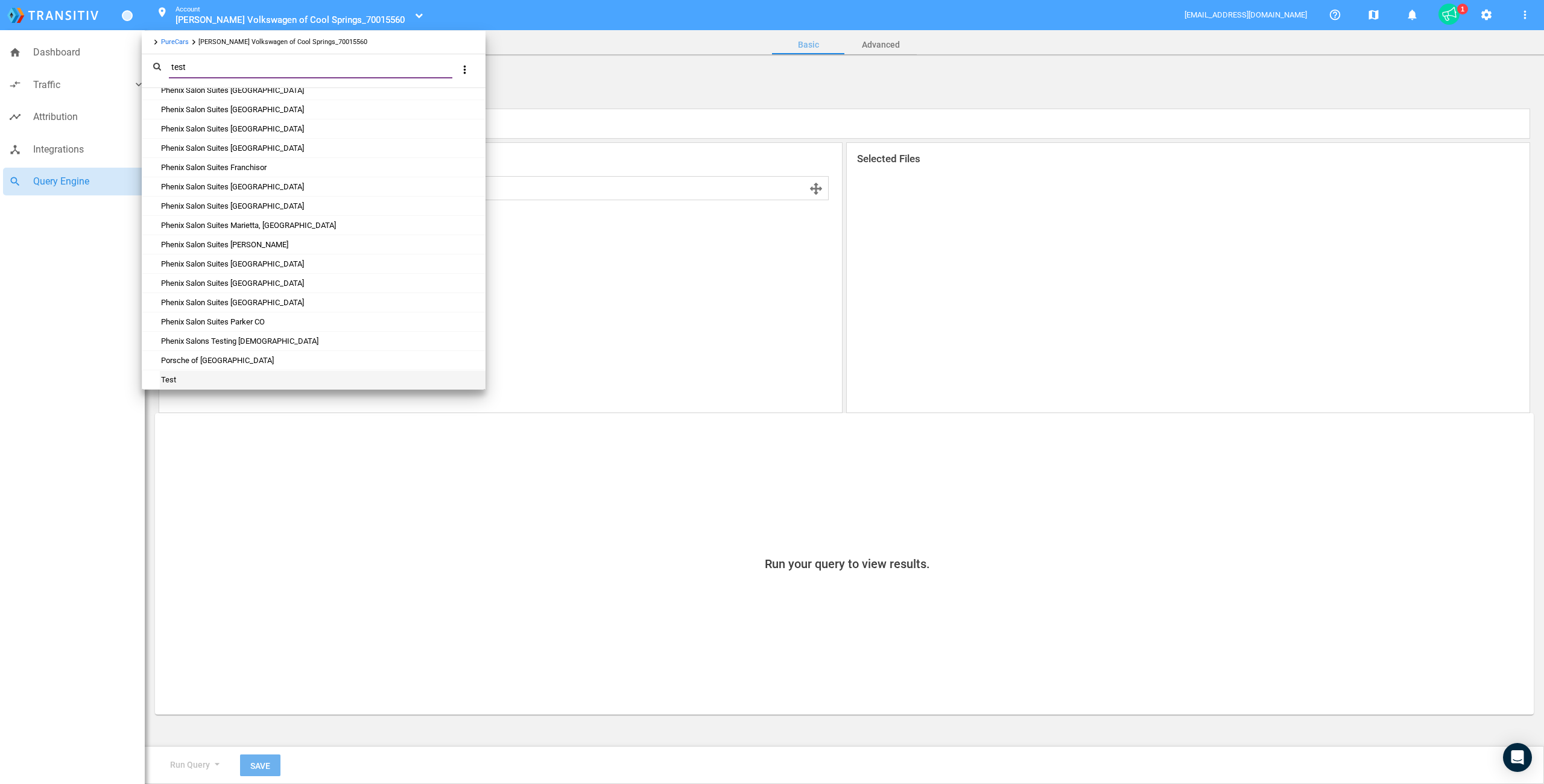
type input "test"
click at [178, 378] on div "Test" at bounding box center [322, 379] width 325 height 18
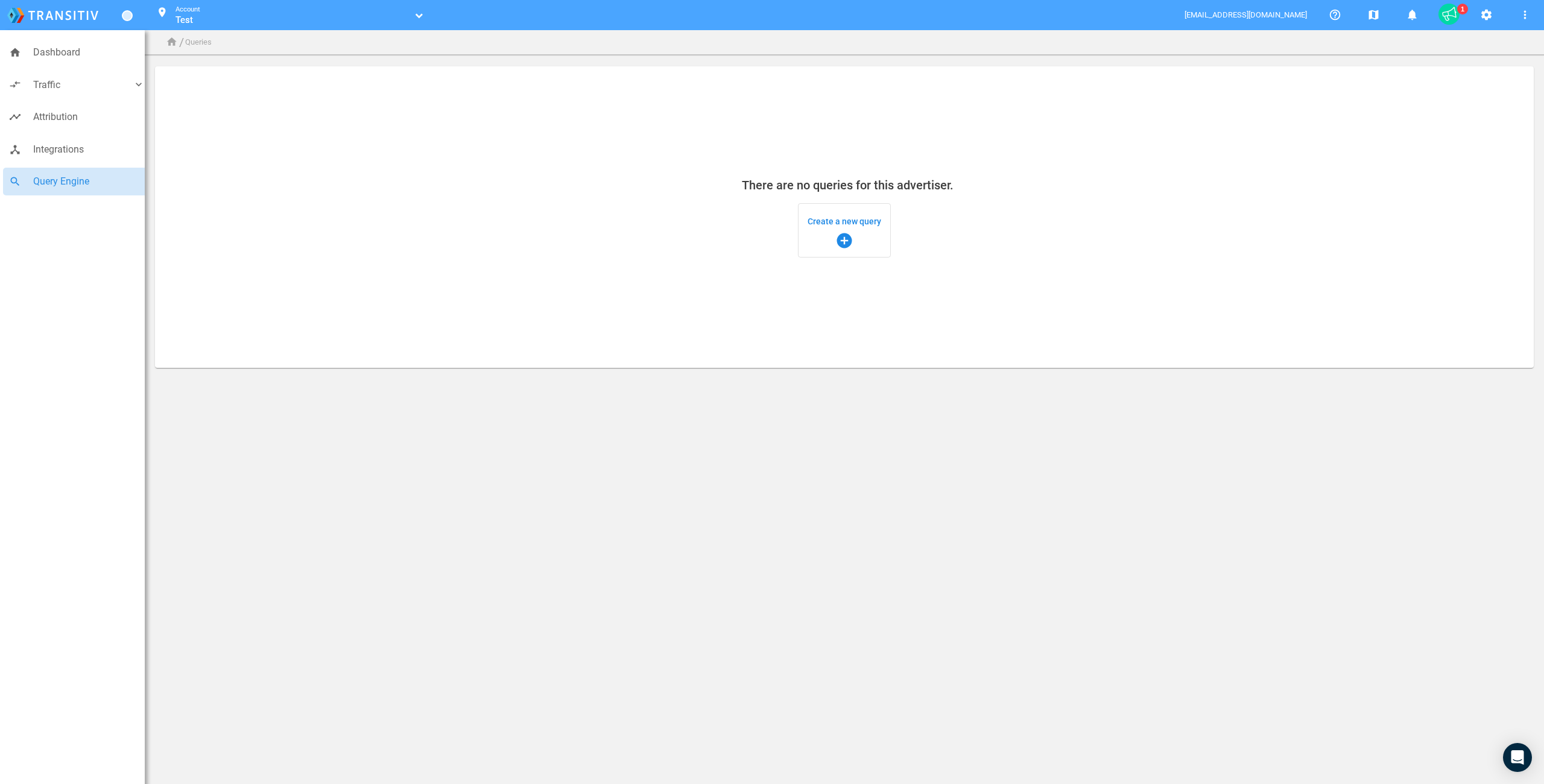
click at [301, 185] on mat-card "There are no queries for this advertiser. Create a new query add_circle" at bounding box center [844, 217] width 1379 height 301
click at [751, 263] on mat-card "There are no queries for this advertiser. Create a new query add_circle" at bounding box center [844, 217] width 1379 height 301
click at [823, 220] on span "Create a new query add_circle" at bounding box center [844, 230] width 74 height 39
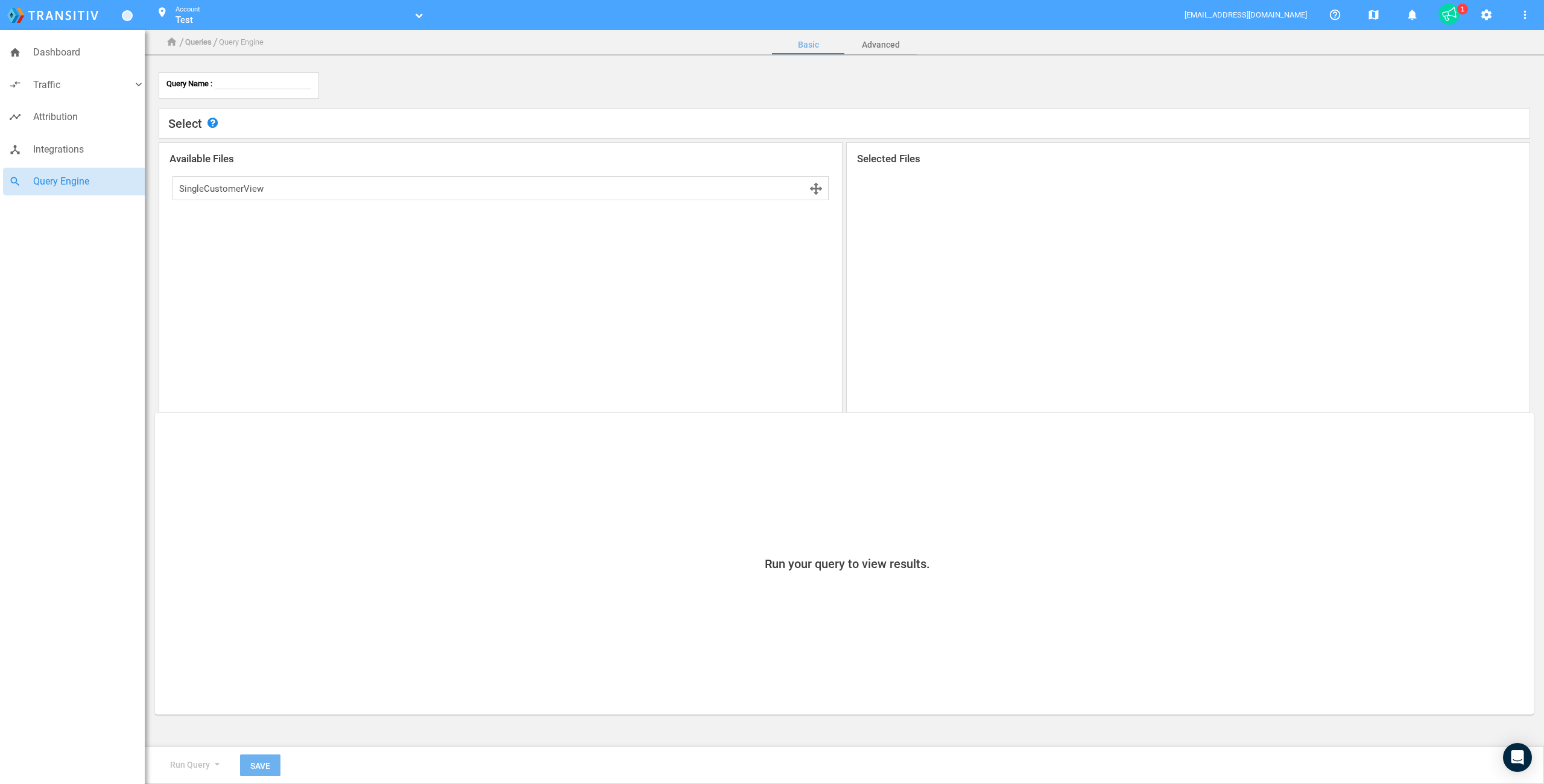
click at [446, 71] on div "Query Name :" at bounding box center [844, 83] width 1379 height 33
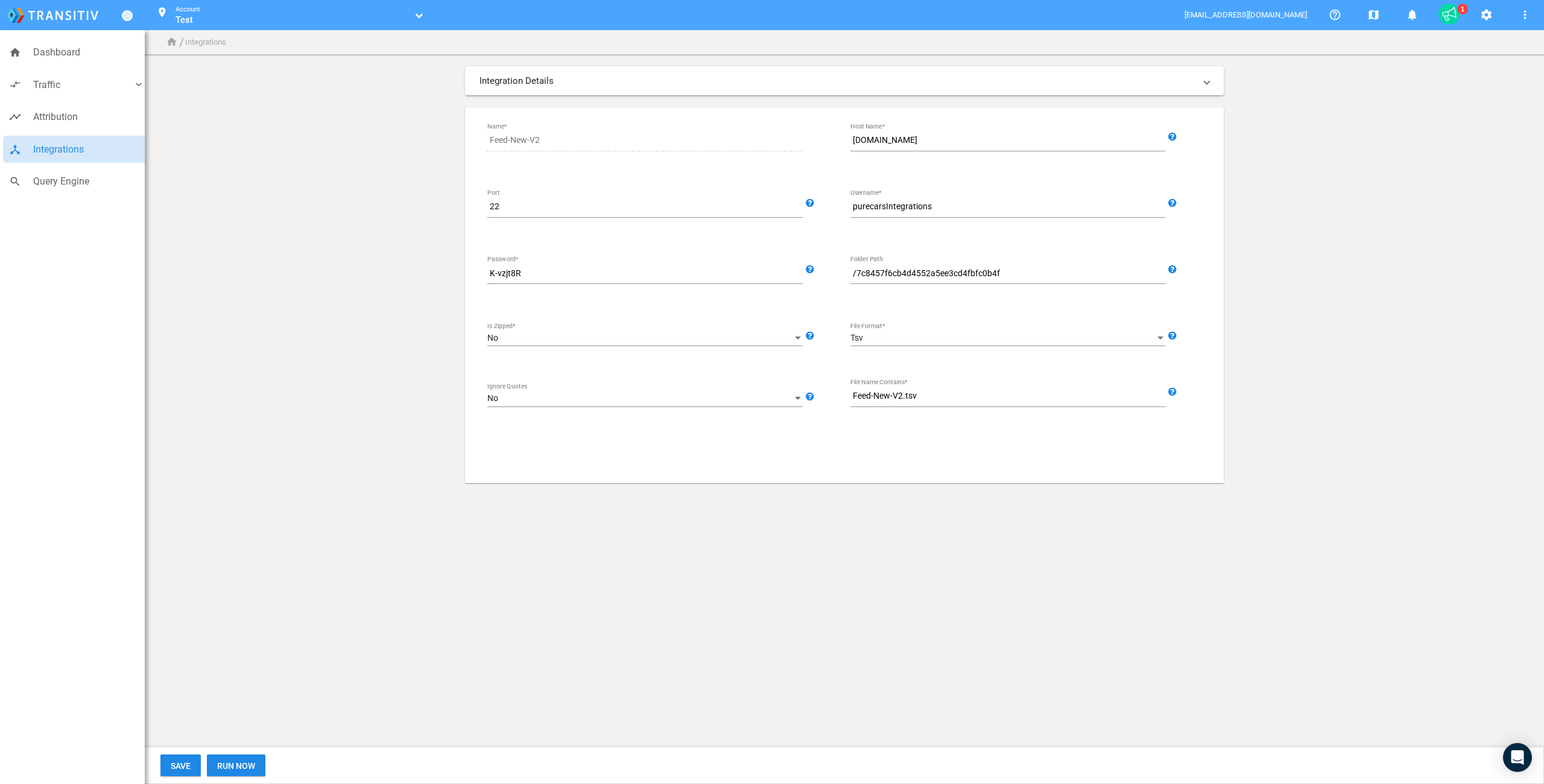
click at [300, 222] on app-integrations-form "Integration Details SFTP Import Generic Data Import Source Feed-New-V2 Name* [D…" at bounding box center [844, 275] width 1379 height 416
click at [342, 577] on body "home Dashboard compare_arrows Traffic keyboard_arrow_down speaker_notes Campaig…" at bounding box center [772, 392] width 1544 height 784
click at [378, 569] on body "home Dashboard compare_arrows Traffic keyboard_arrow_down speaker_notes Campaig…" at bounding box center [772, 392] width 1544 height 784
click at [245, 760] on button "Run Now" at bounding box center [236, 765] width 59 height 21
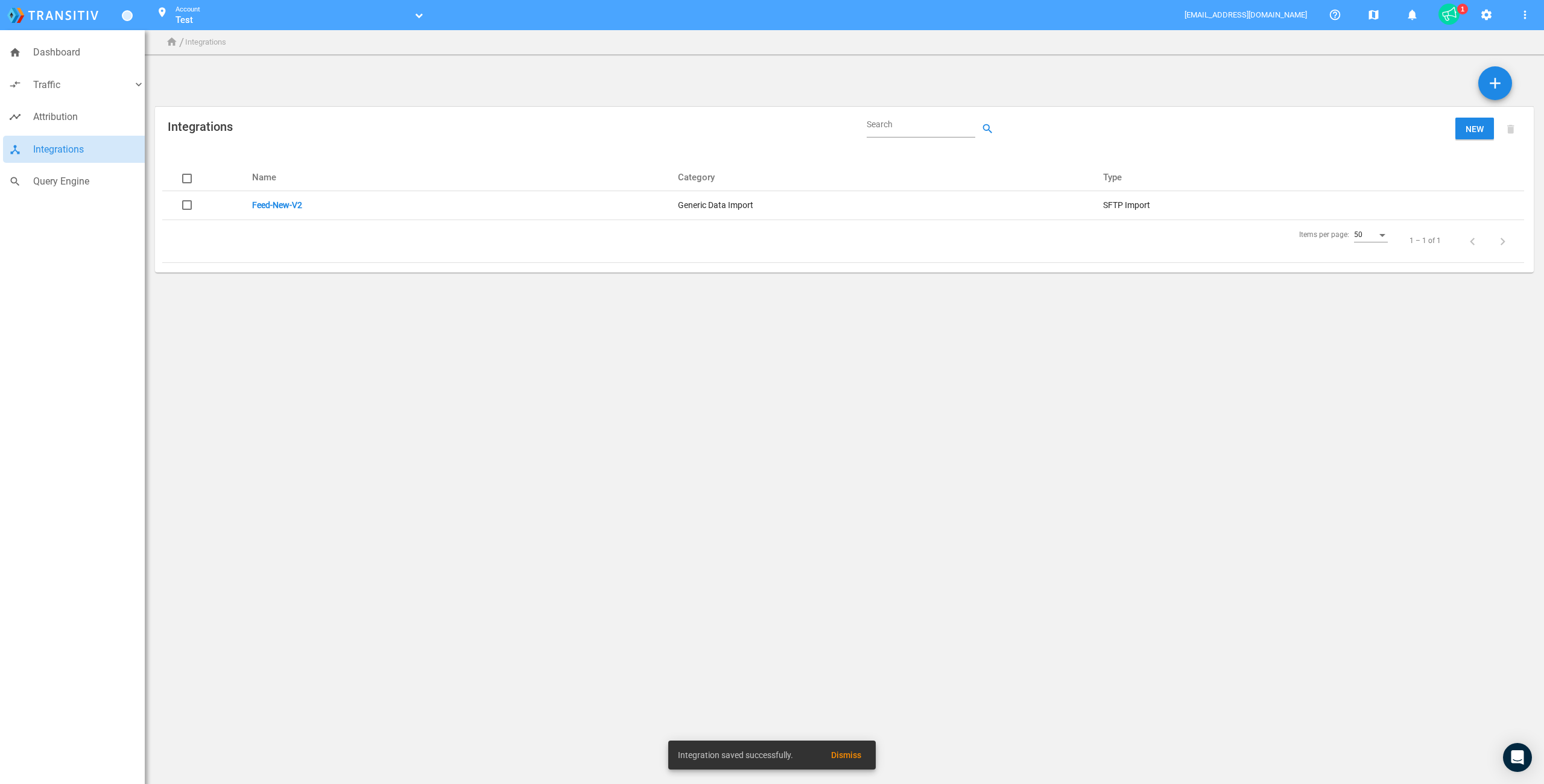
click at [269, 200] on link "Feed-New-V2" at bounding box center [277, 205] width 50 height 9
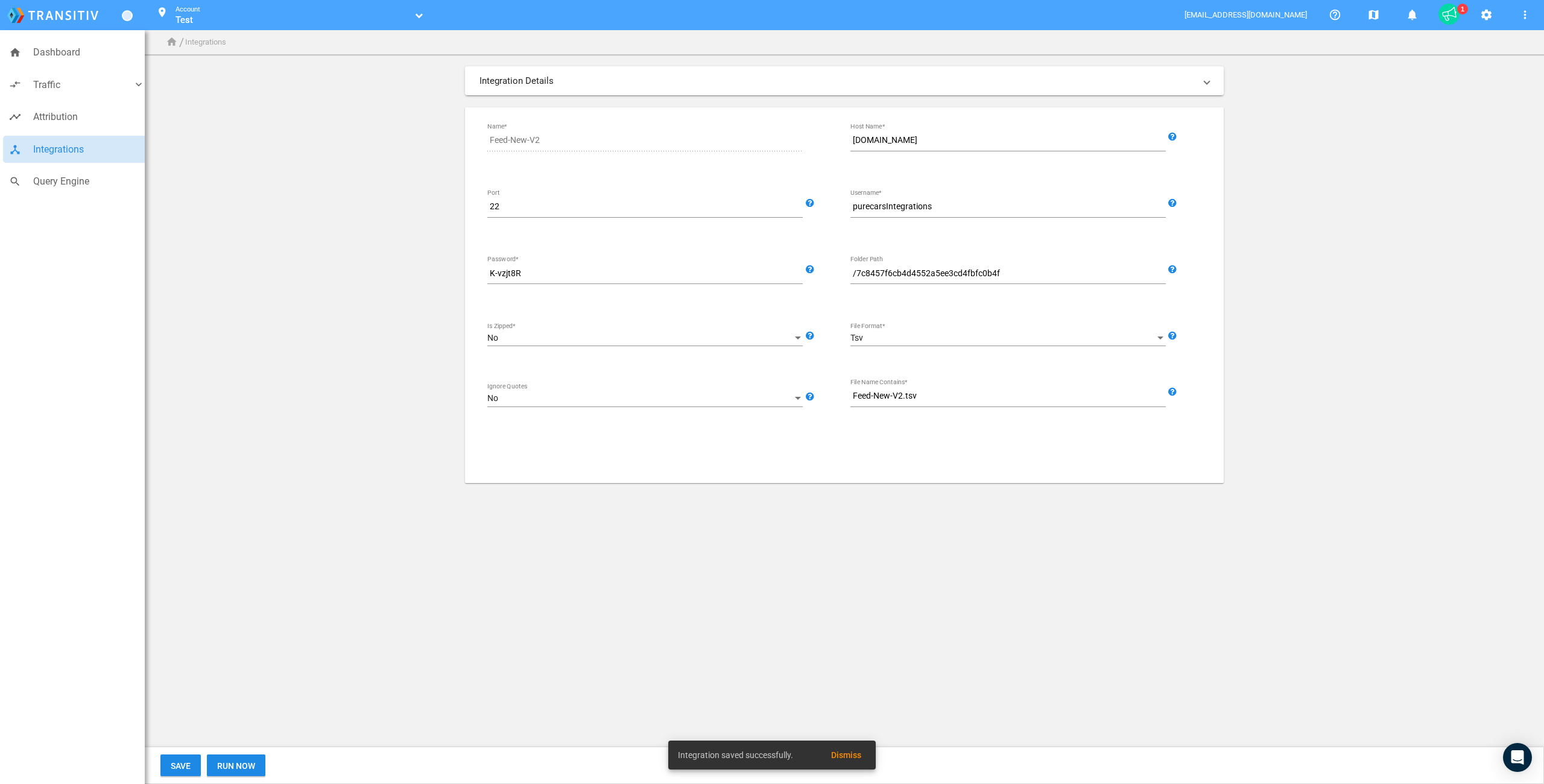
click at [989, 278] on input "/7c8457f6cb4d4552a5ee3cd4fbfc0b4f" at bounding box center [1010, 274] width 321 height 14
click at [914, 270] on input "/7c8457f6cb4d4552a5ee3cd4fbfc0b4f" at bounding box center [1010, 274] width 321 height 14
drag, startPoint x: 309, startPoint y: 273, endPoint x: 171, endPoint y: 210, distance: 151.7
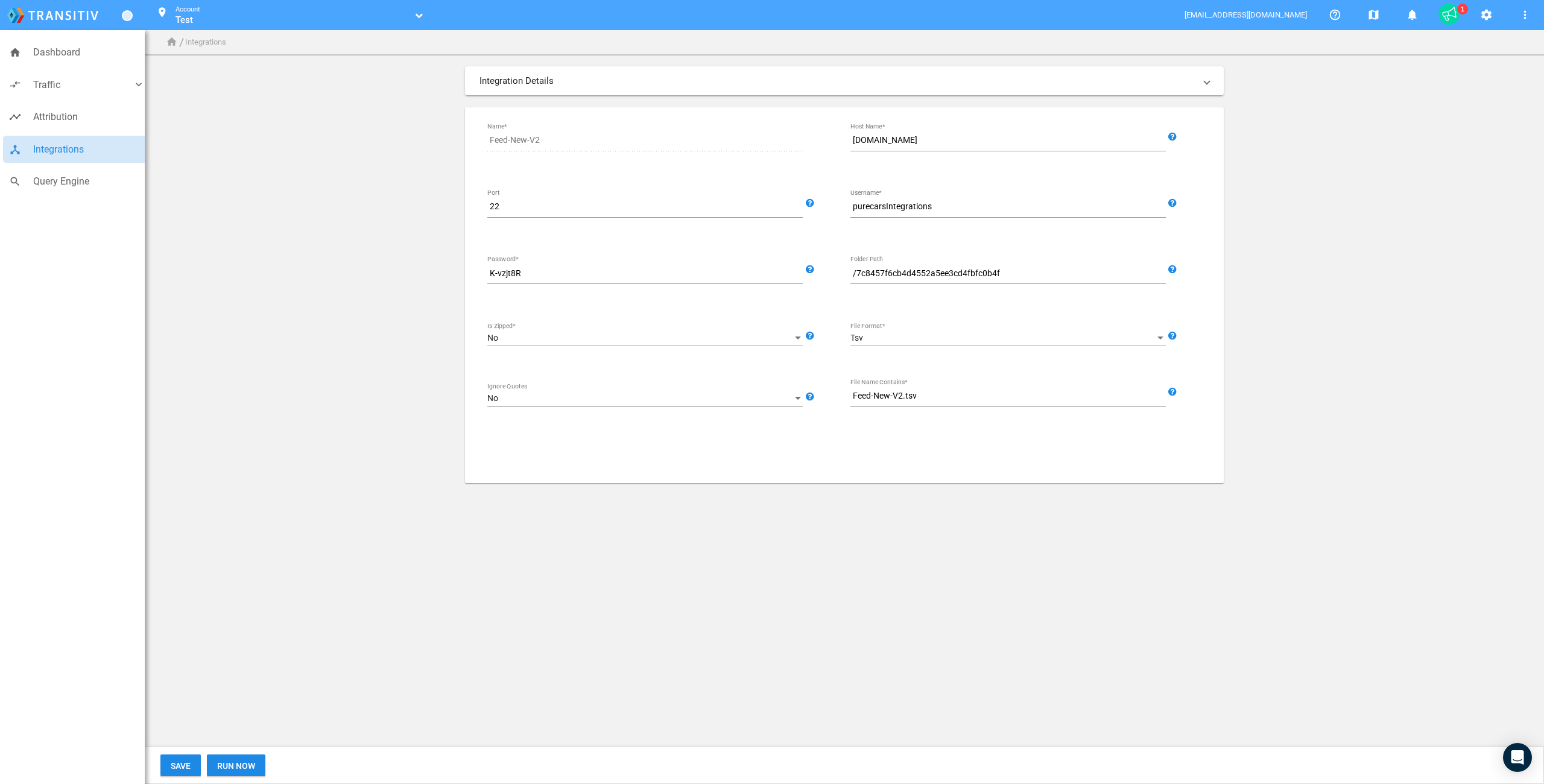
click at [309, 273] on app-integrations-form "Integration Details SFTP Import Generic Data Import Source Feed-New-V2 Name* [D…" at bounding box center [844, 275] width 1379 height 416
click at [52, 181] on span "Query Engine" at bounding box center [89, 182] width 112 height 16
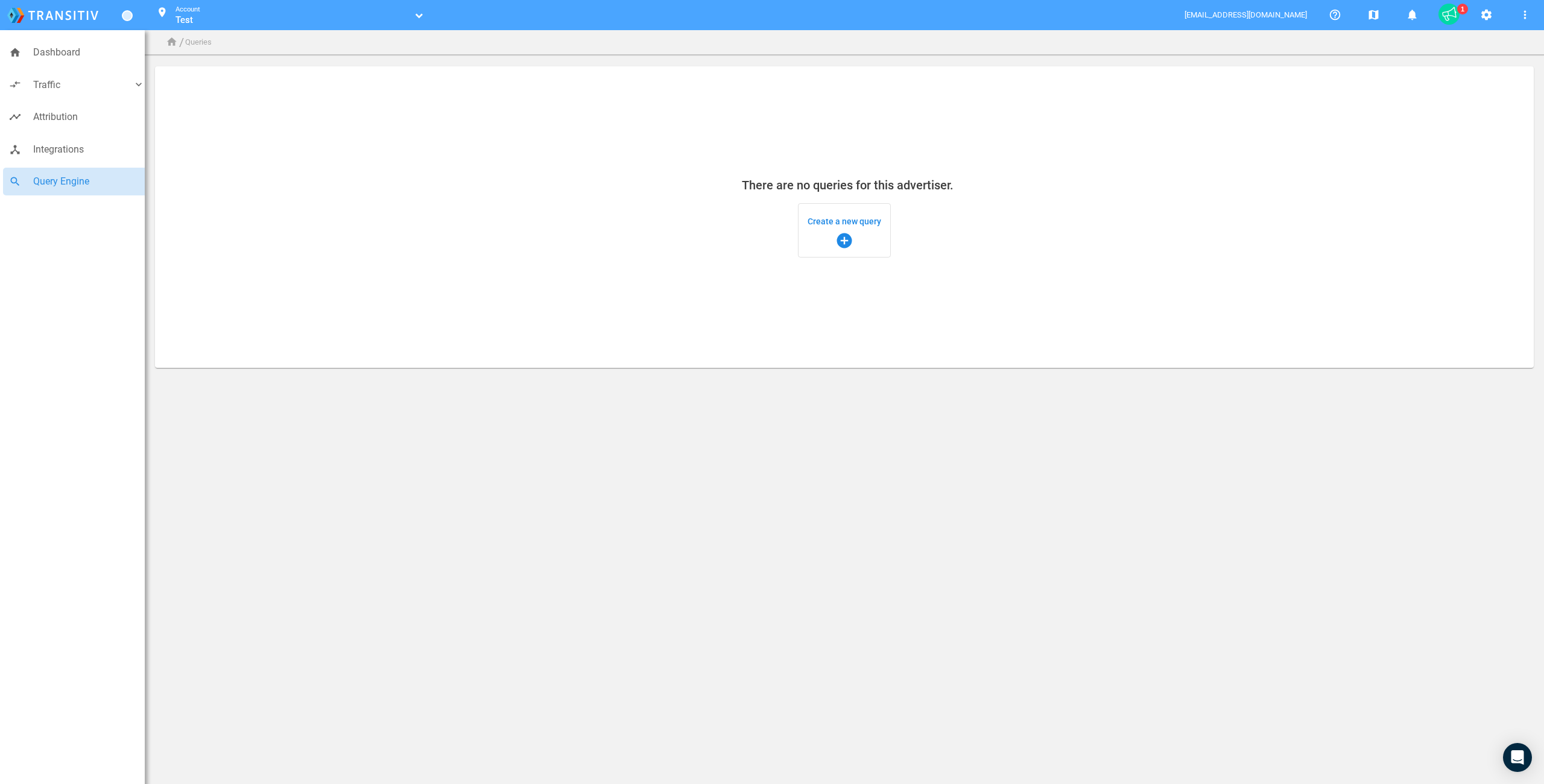
drag, startPoint x: 544, startPoint y: 216, endPoint x: 831, endPoint y: 224, distance: 287.1
click at [544, 216] on mat-card "There are no queries for this advertiser. Create a new query add_circle" at bounding box center [844, 217] width 1379 height 301
click at [859, 221] on span "Create a new query add_circle" at bounding box center [844, 230] width 74 height 39
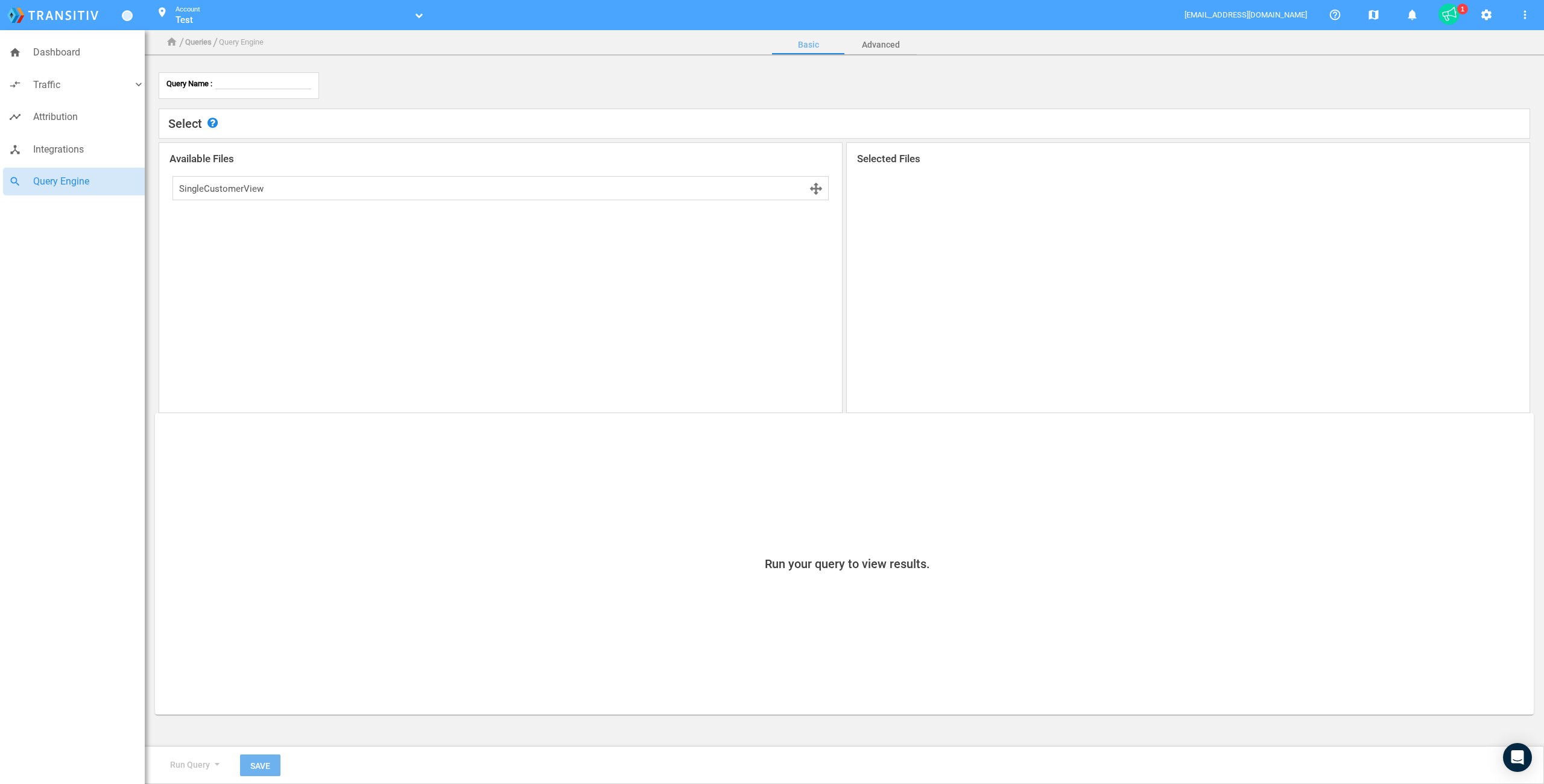
click at [247, 242] on div "Available Files SingleCustomerView" at bounding box center [501, 278] width 684 height 270
click at [195, 15] on link "Test" at bounding box center [292, 19] width 233 height 12
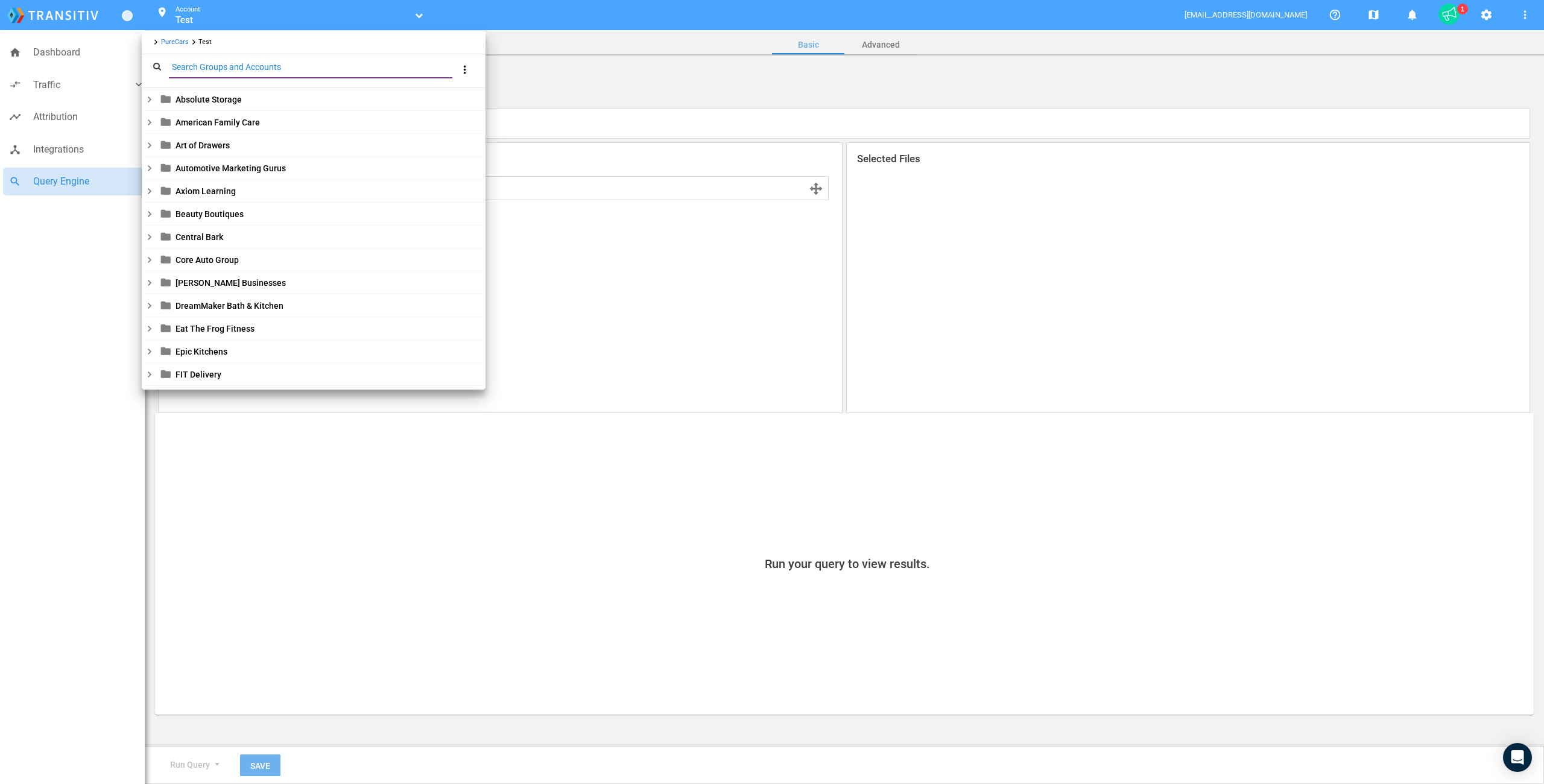
click at [592, 49] on div at bounding box center [772, 392] width 1544 height 784
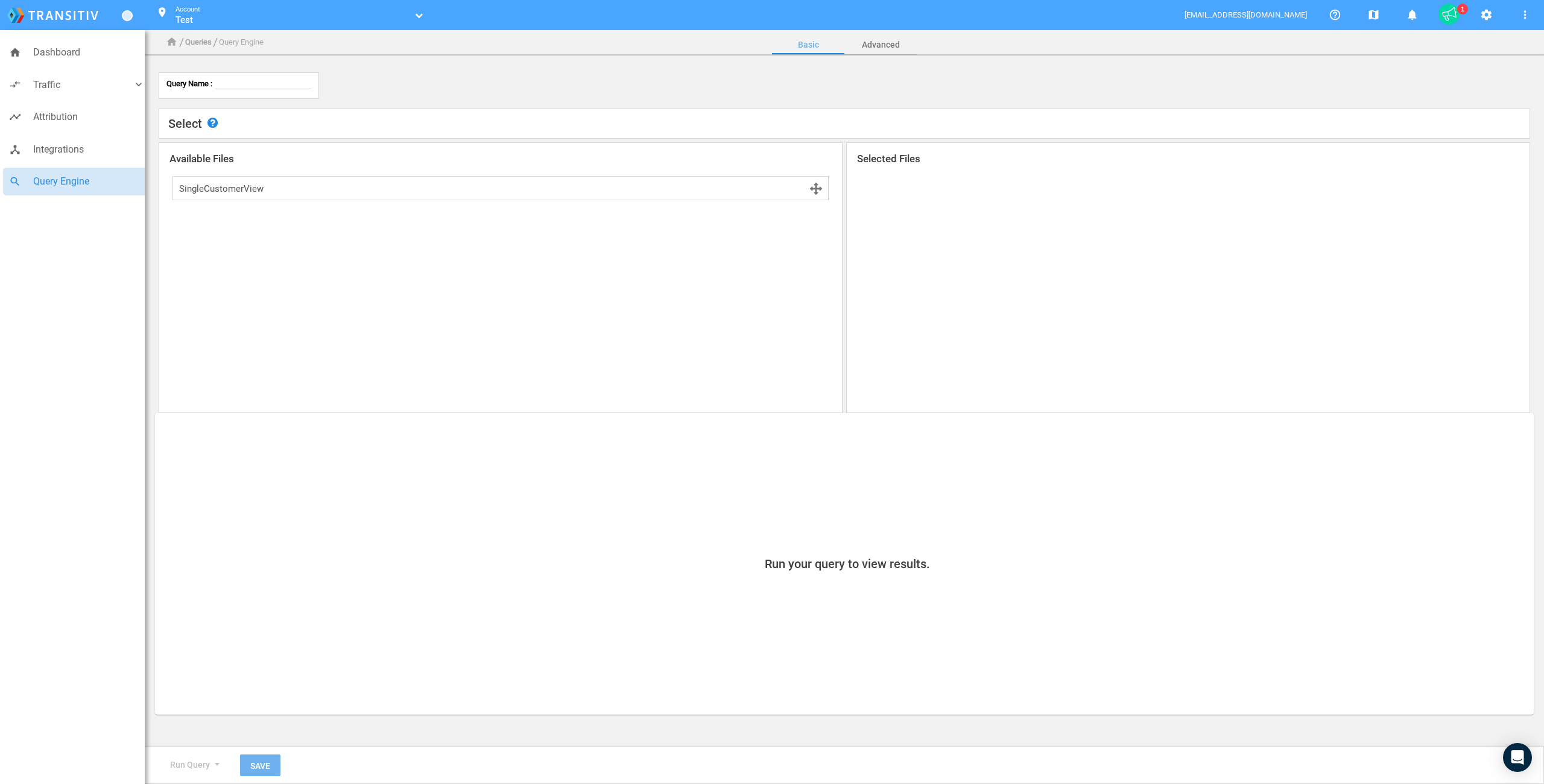
click at [288, 19] on link "Test" at bounding box center [292, 19] width 233 height 12
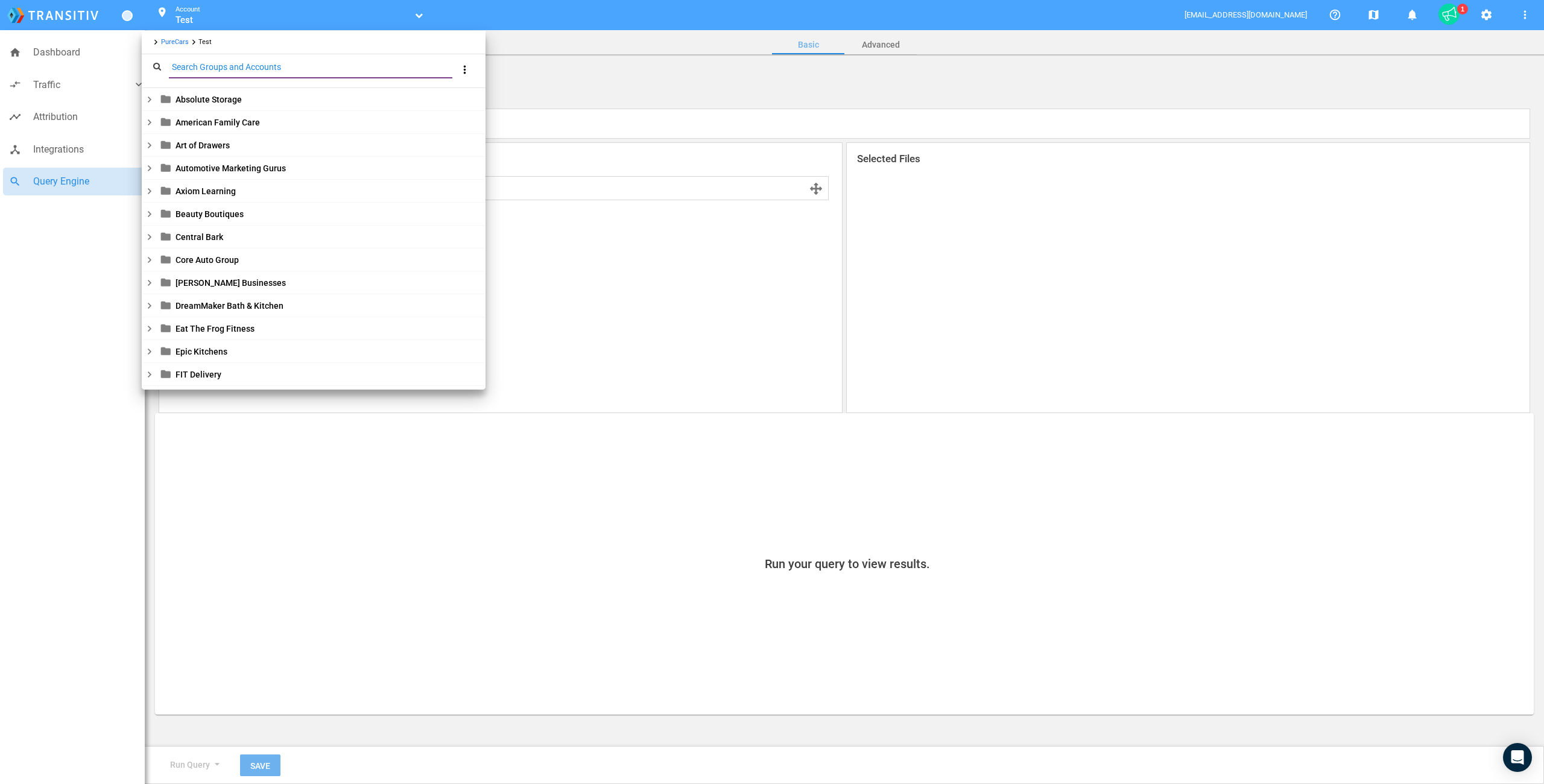
click at [210, 74] on div "Search Groups and Accounts" at bounding box center [311, 67] width 283 height 21
click at [213, 67] on input "Search Groups and Accounts" at bounding box center [313, 67] width 288 height 14
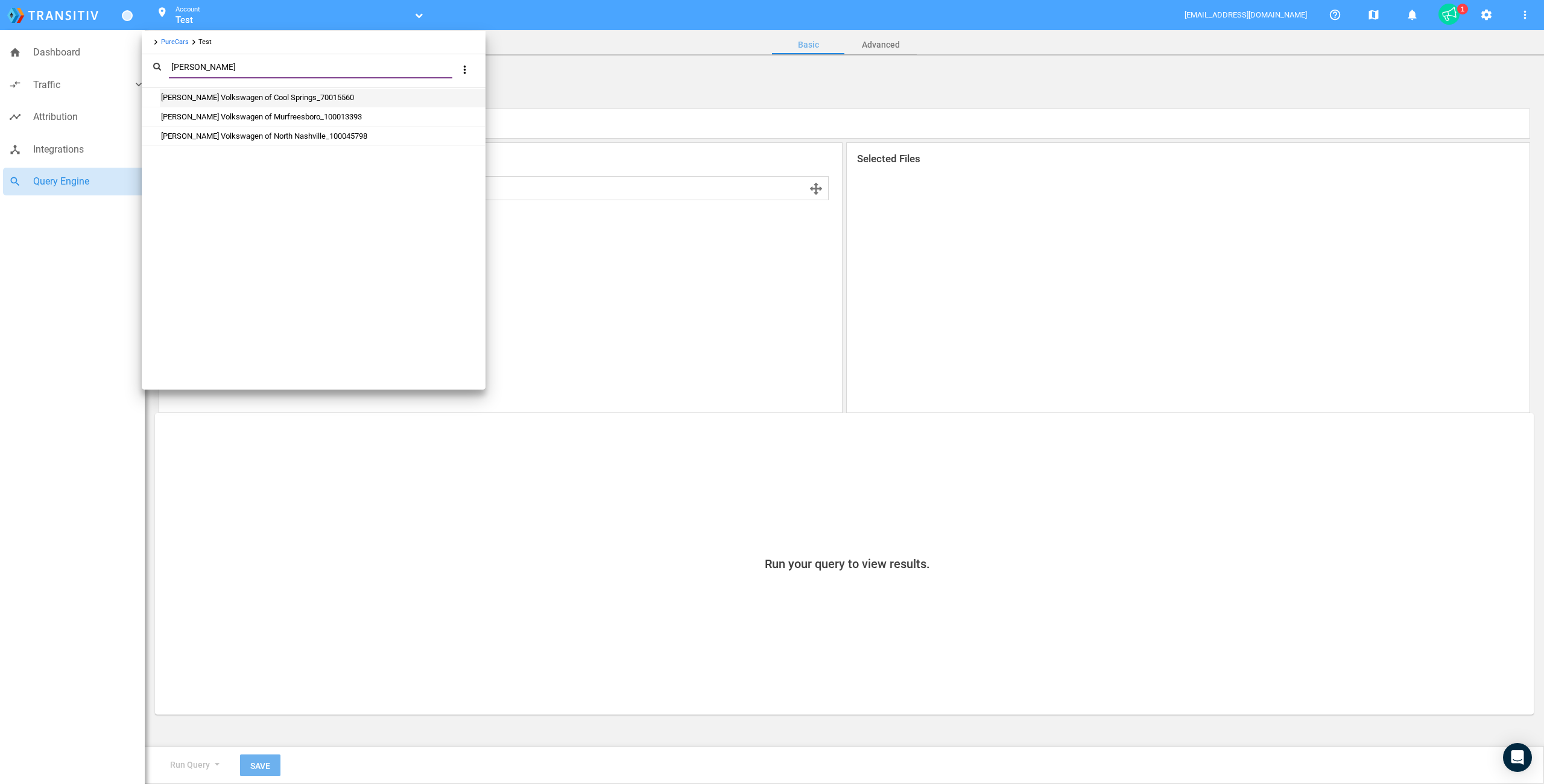
type input "[PERSON_NAME]"
click at [252, 104] on div "[PERSON_NAME] Volkswagen of Cool Springs_70015560" at bounding box center [322, 97] width 325 height 18
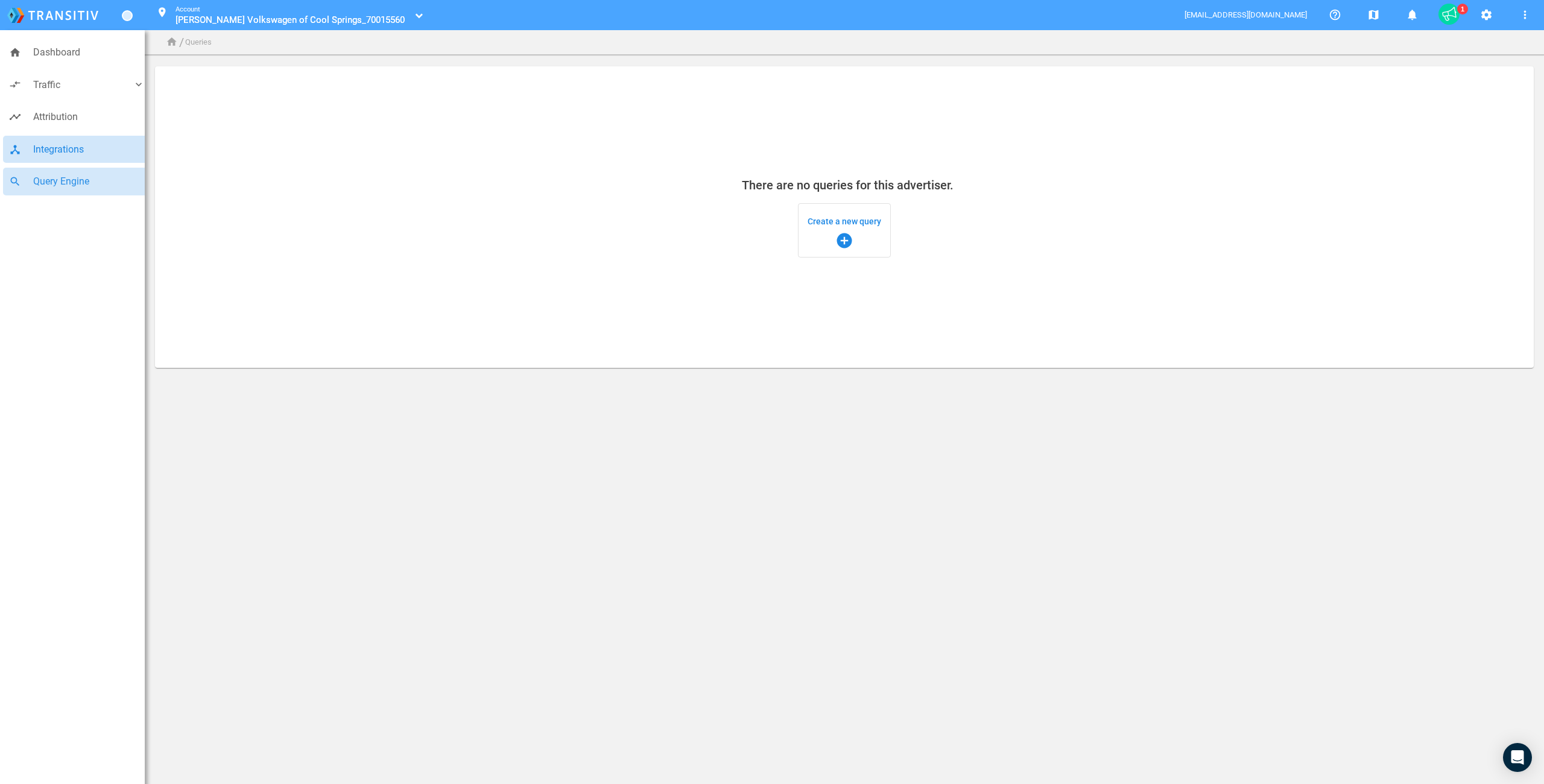
click at [47, 152] on span "Integrations" at bounding box center [89, 150] width 112 height 16
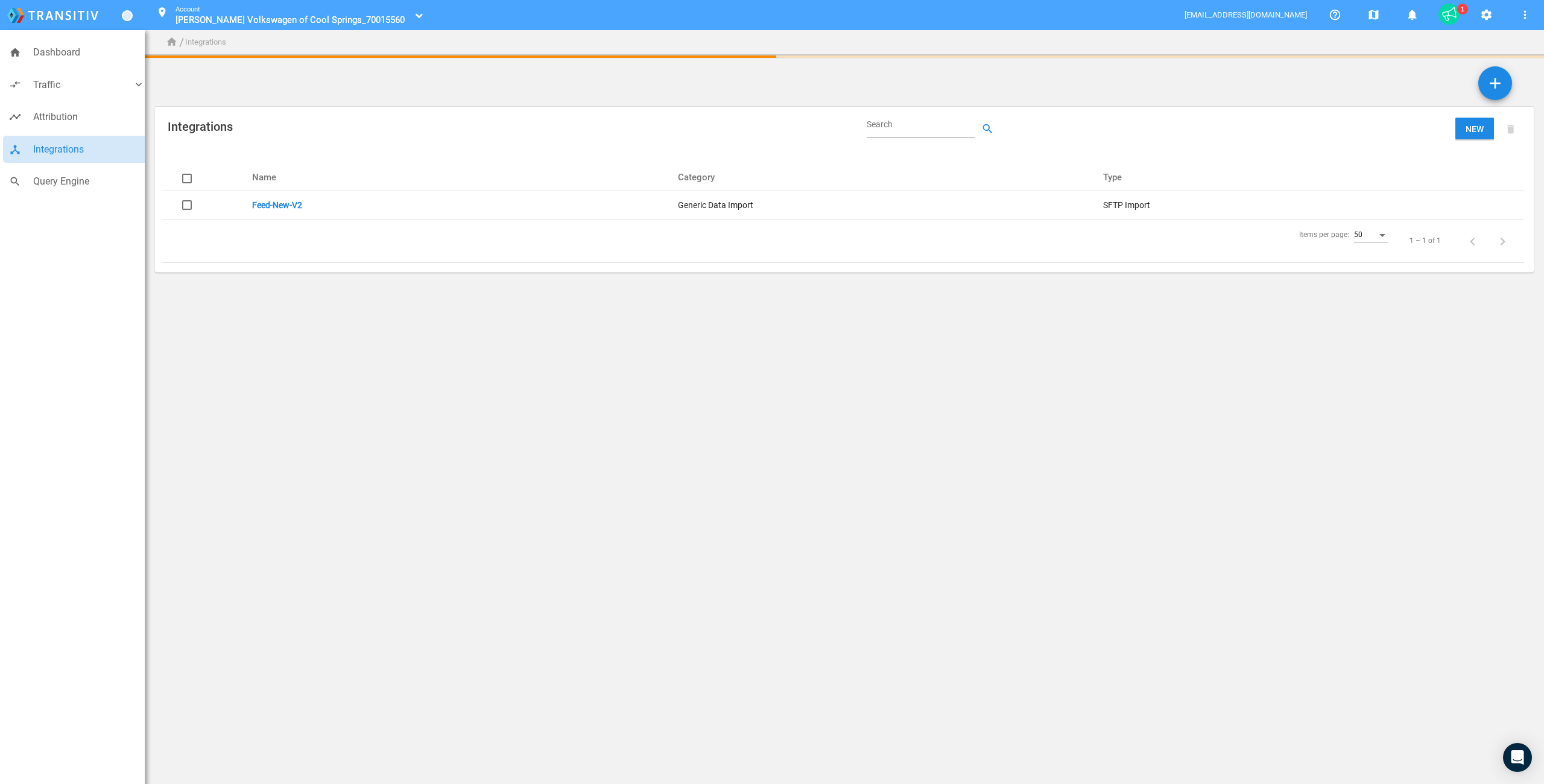
click at [263, 202] on link "Feed-New-V2" at bounding box center [277, 205] width 50 height 9
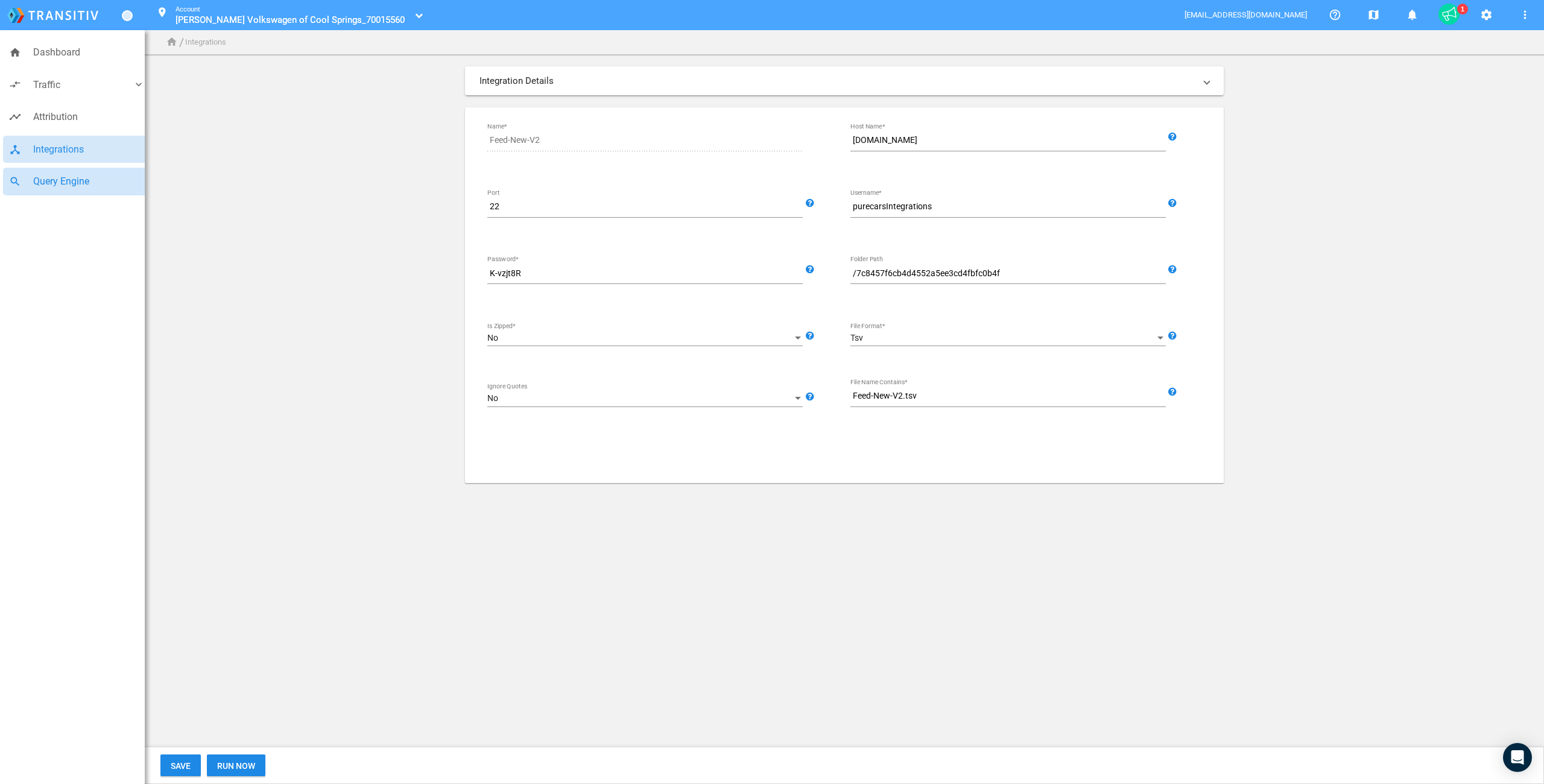
click at [85, 182] on span "Query Engine" at bounding box center [89, 182] width 112 height 16
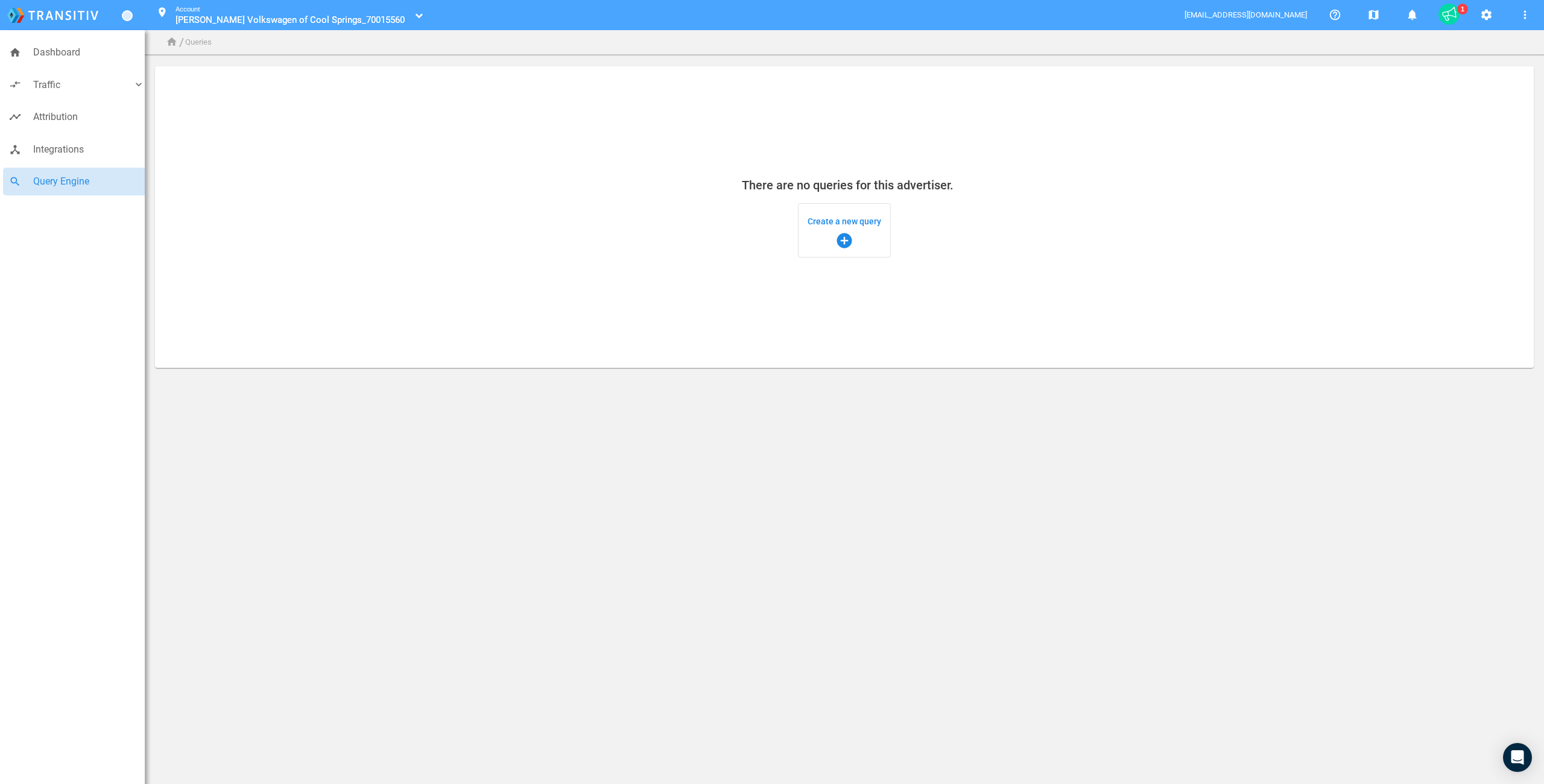
click at [841, 222] on span "Create a new query add_circle" at bounding box center [844, 230] width 74 height 39
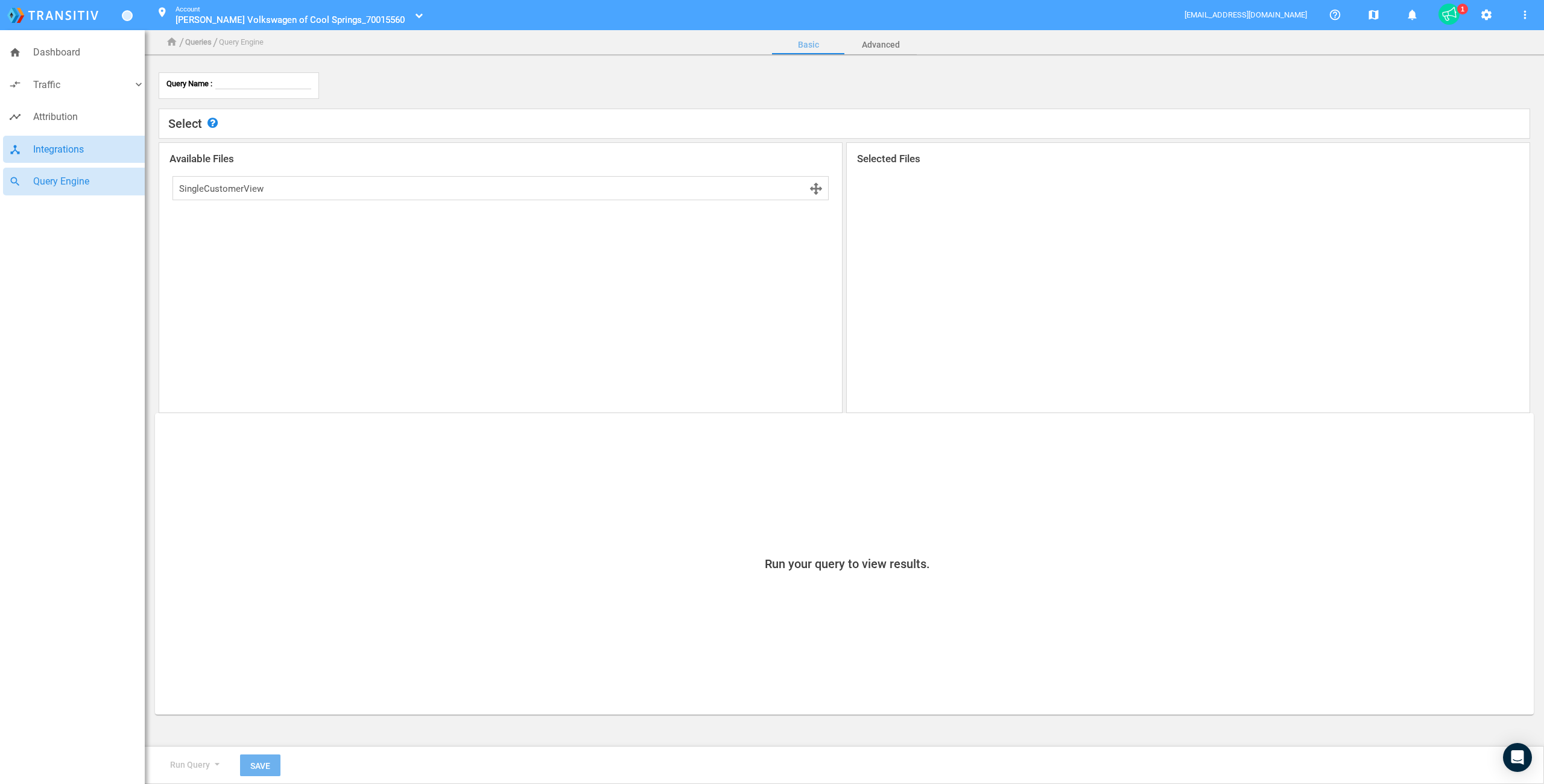
click at [39, 154] on span "Integrations" at bounding box center [89, 150] width 112 height 16
